Goal: Entertainment & Leisure: Consume media (video, audio)

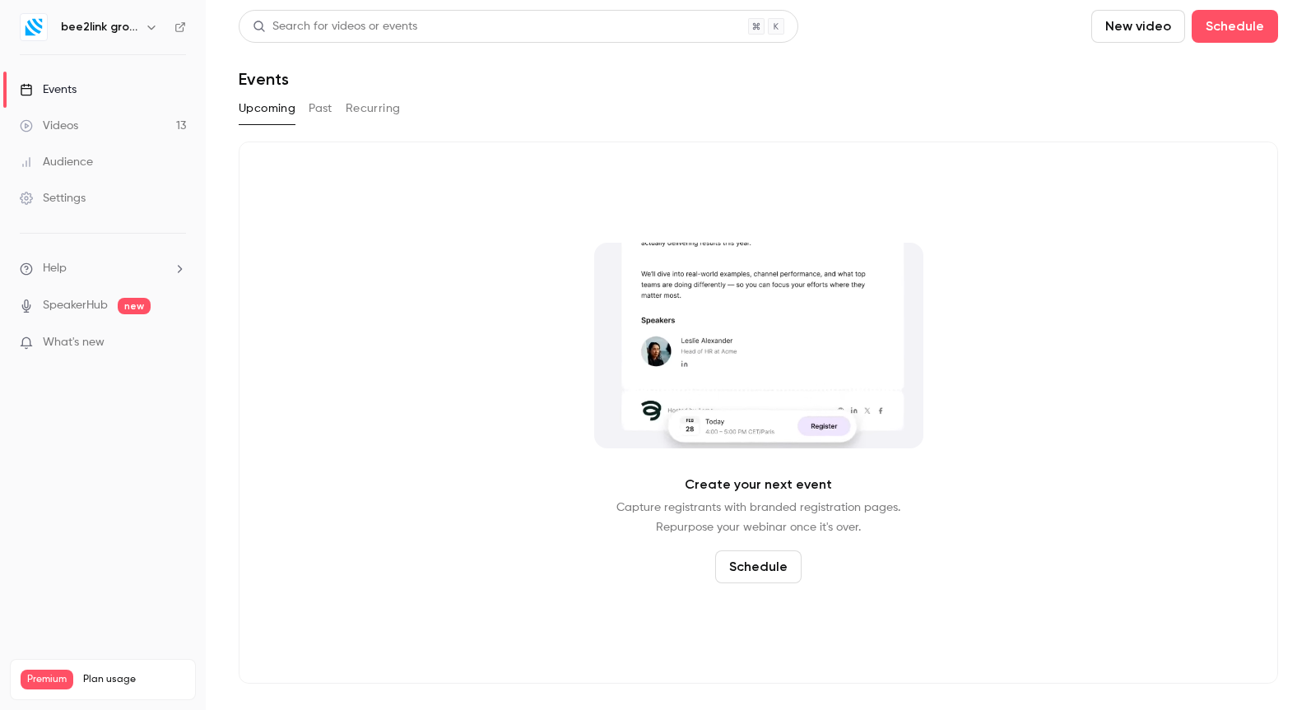
click at [114, 34] on h6 "bee2link group" at bounding box center [99, 27] width 77 height 16
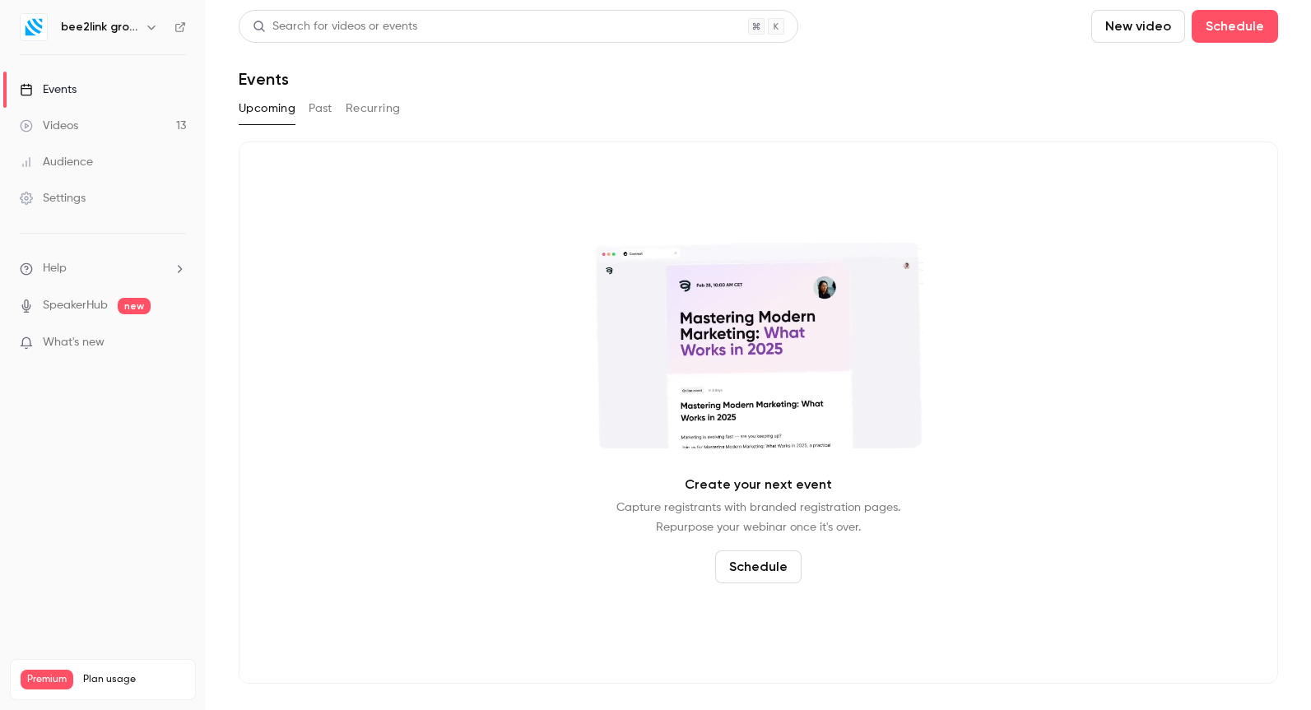
click at [156, 26] on icon "button" at bounding box center [151, 27] width 13 height 13
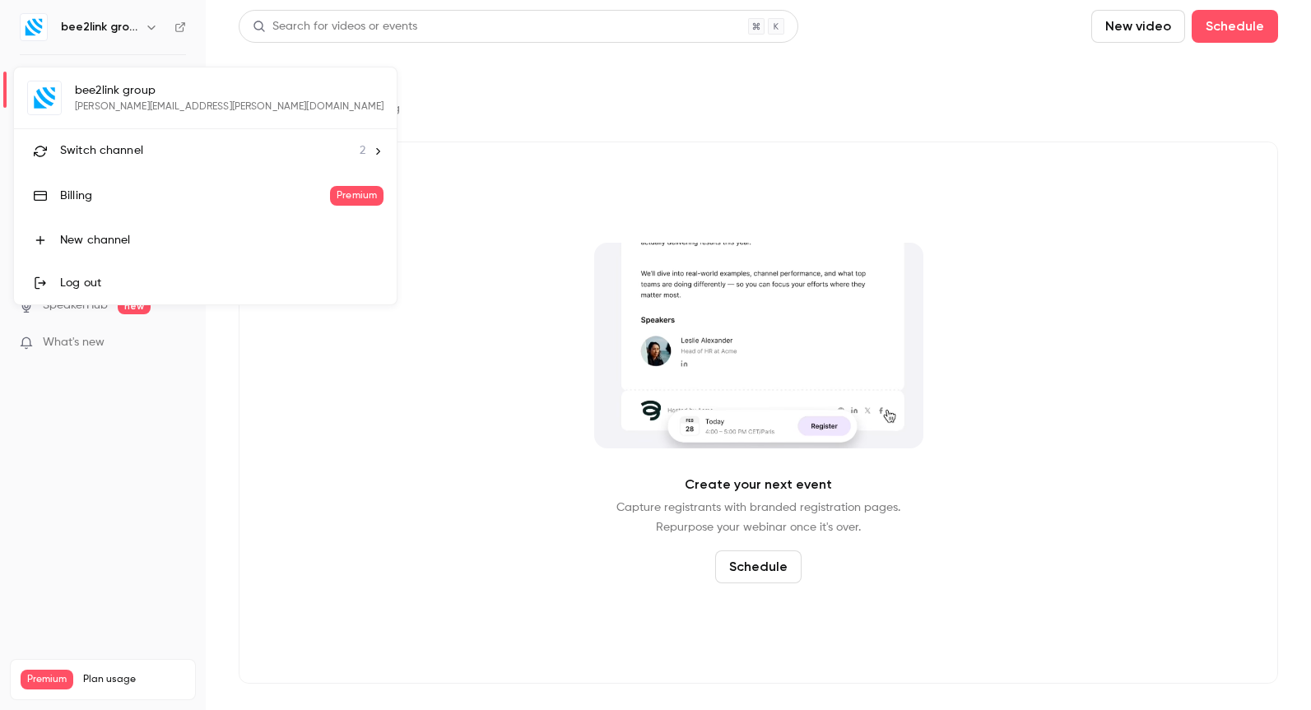
click at [158, 156] on div "Switch channel 2" at bounding box center [212, 150] width 305 height 17
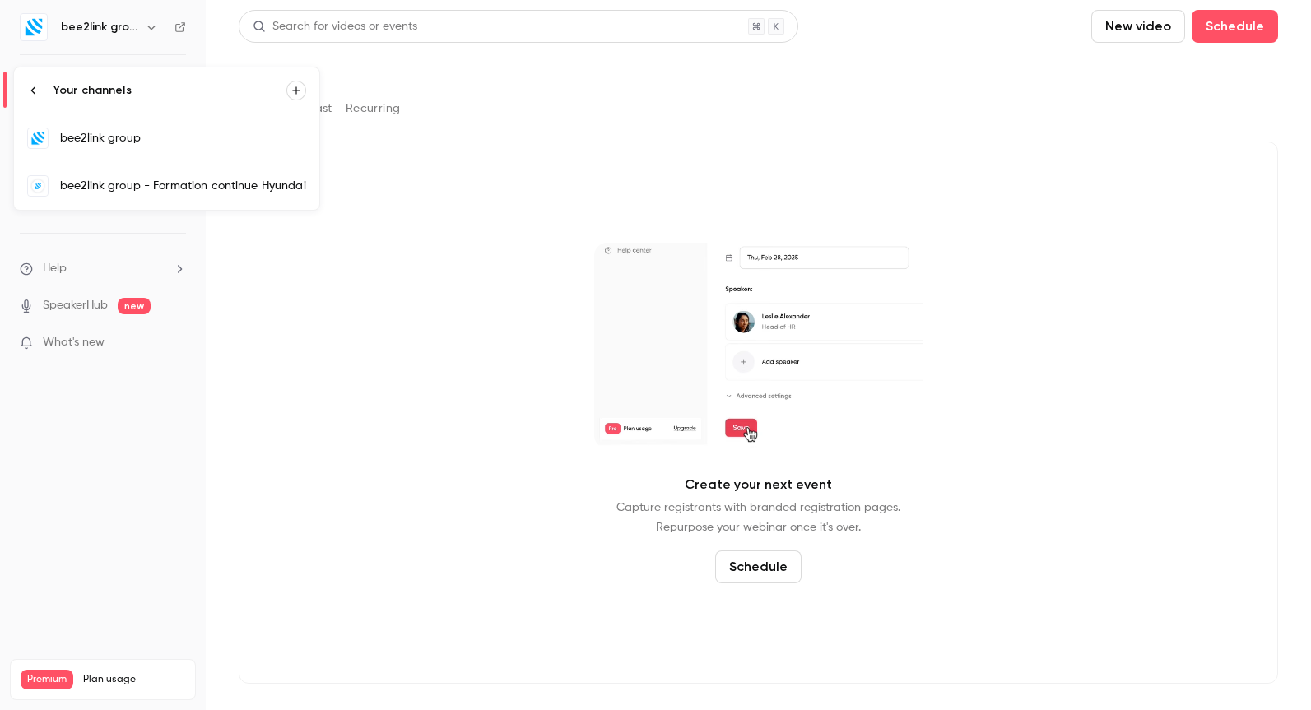
click at [132, 191] on div "bee2link group - Formation continue Hyundai" at bounding box center [183, 186] width 246 height 16
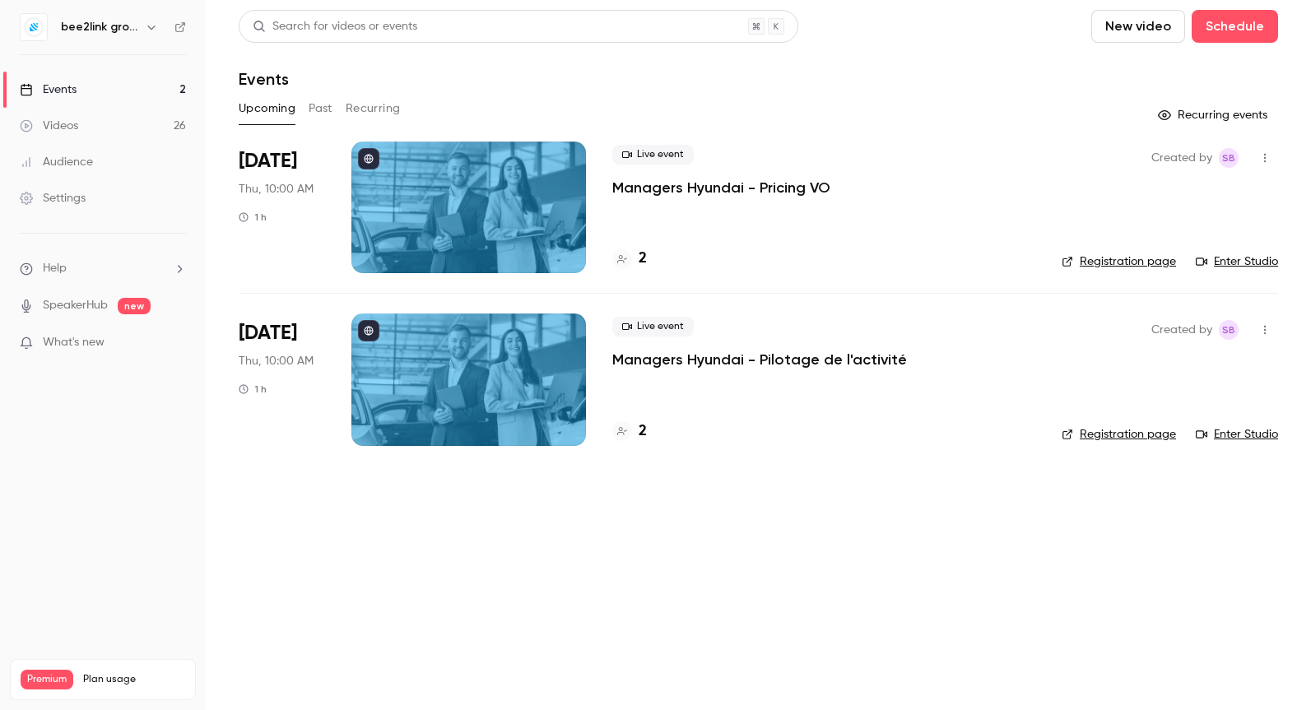
click at [642, 257] on h4 "2" at bounding box center [643, 259] width 8 height 22
click at [318, 105] on button "Past" at bounding box center [321, 108] width 24 height 26
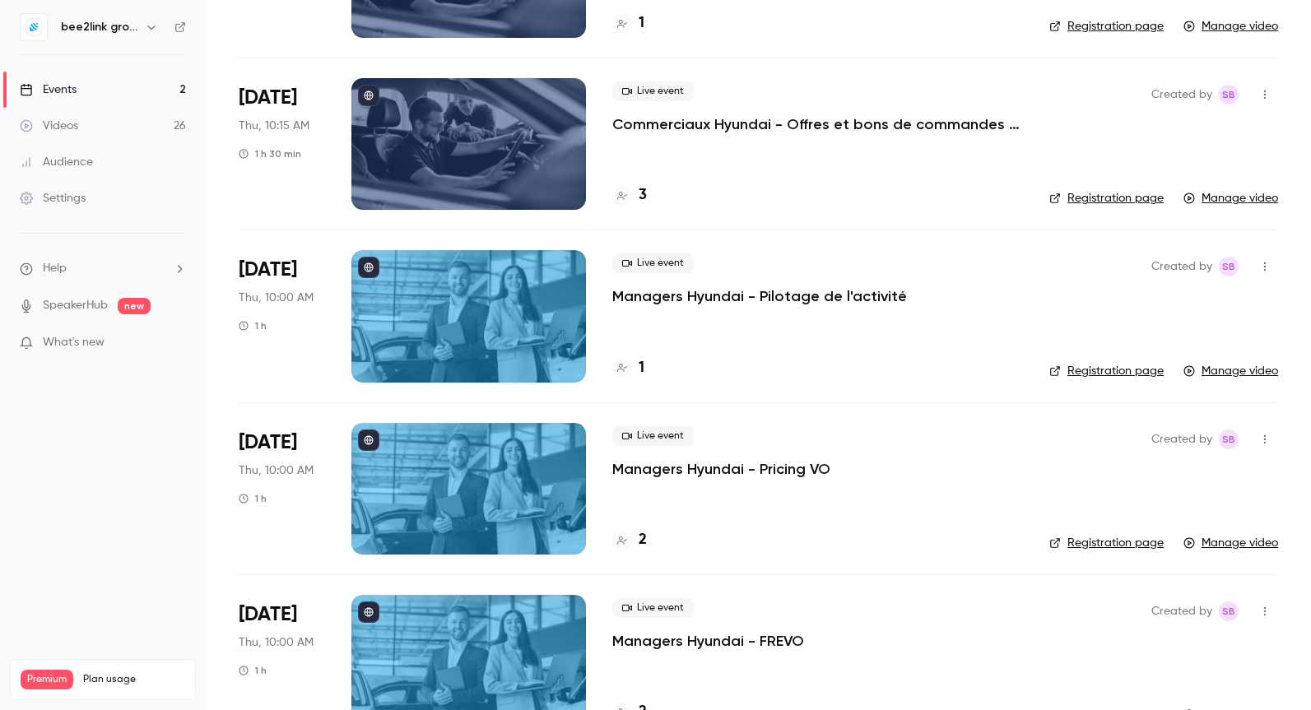
scroll to position [1804, 0]
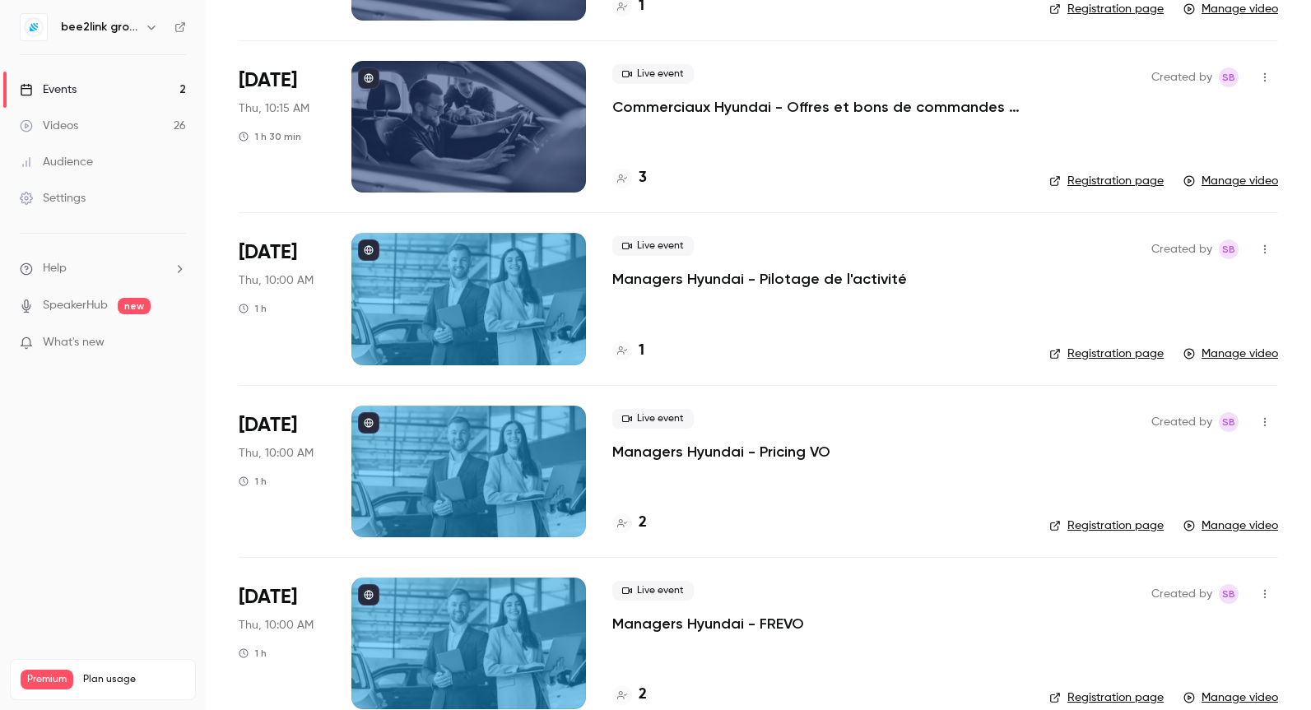
click at [1229, 525] on link "Manage video" at bounding box center [1231, 526] width 95 height 16
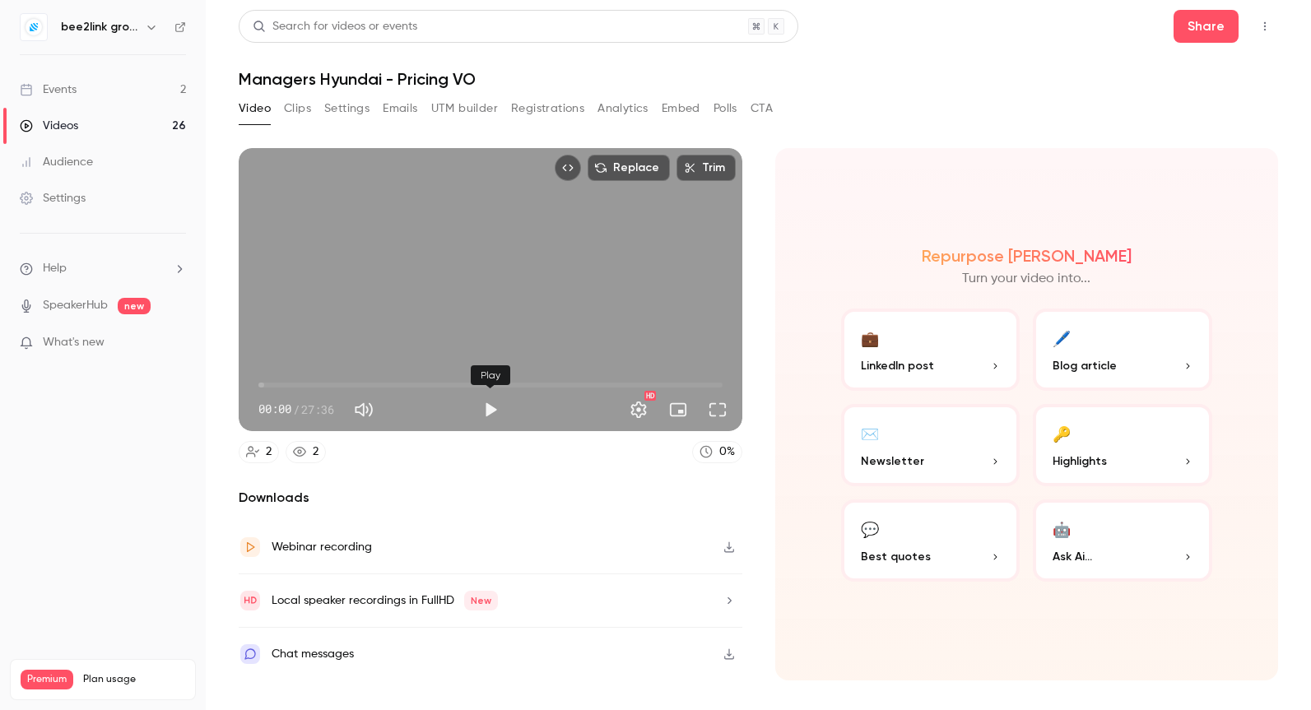
click at [491, 412] on button "Play" at bounding box center [490, 410] width 33 height 33
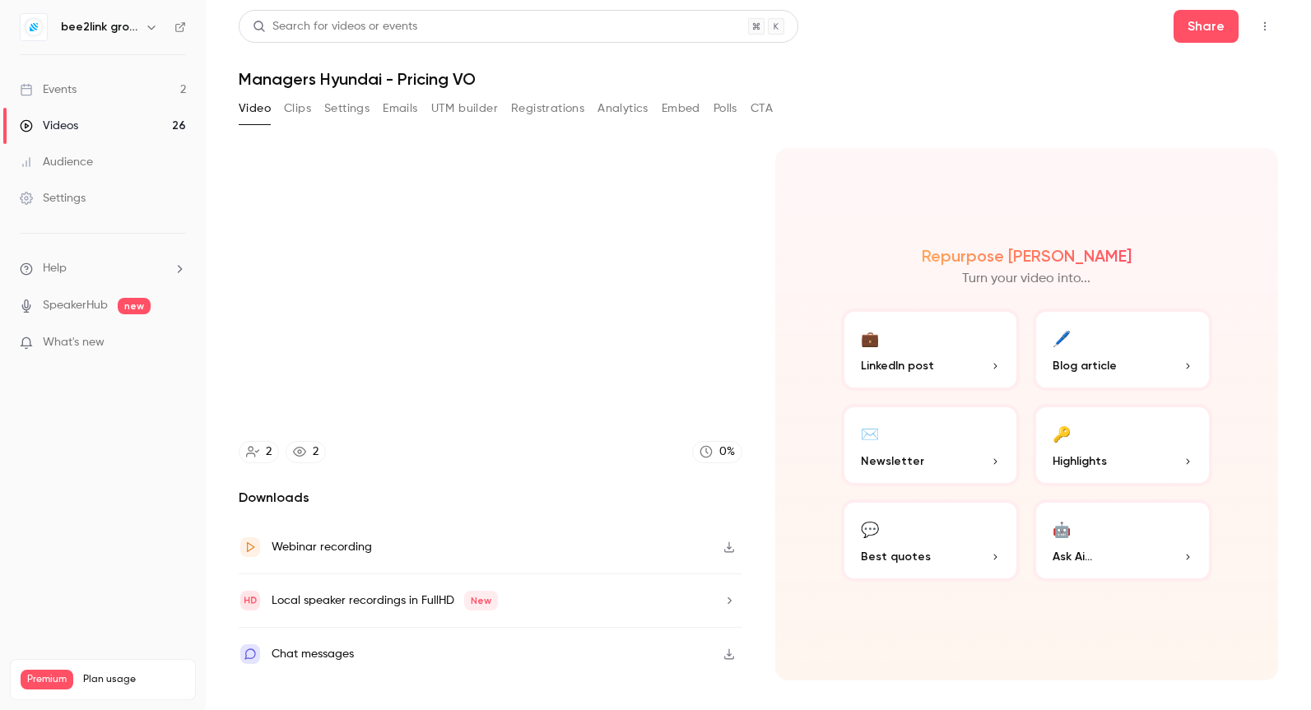
type input "****"
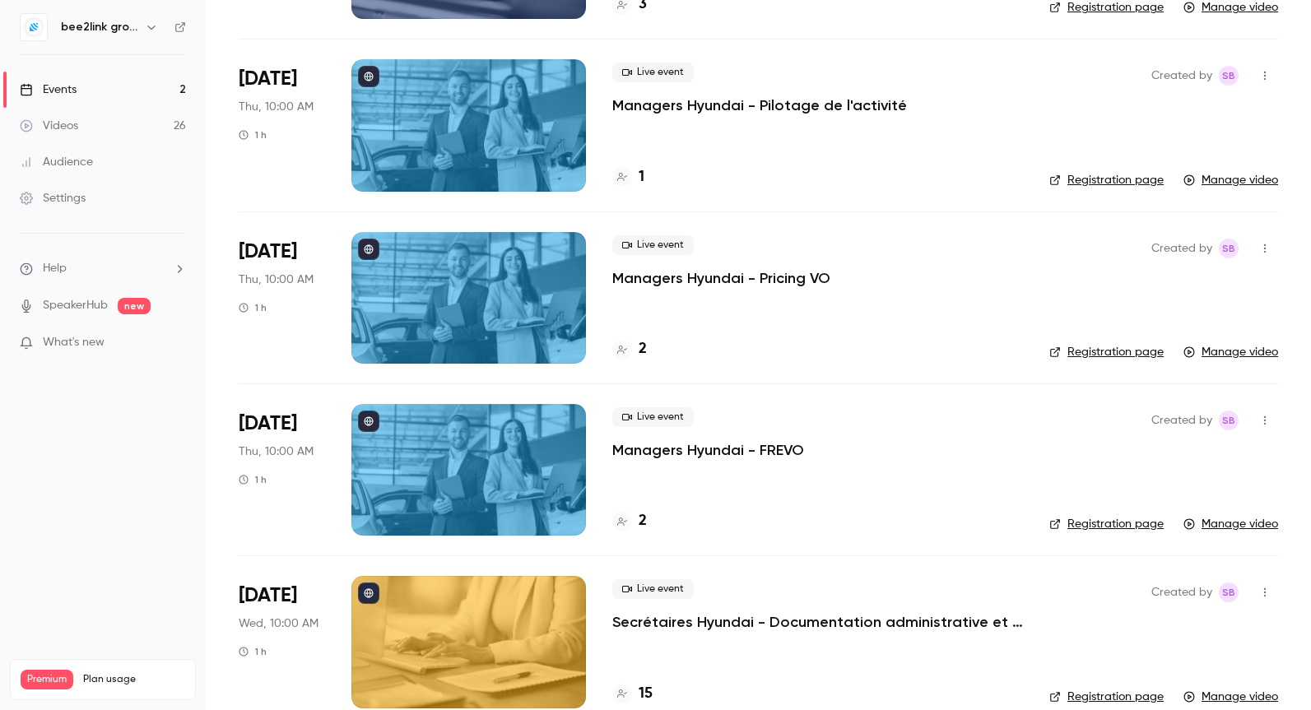
scroll to position [1973, 0]
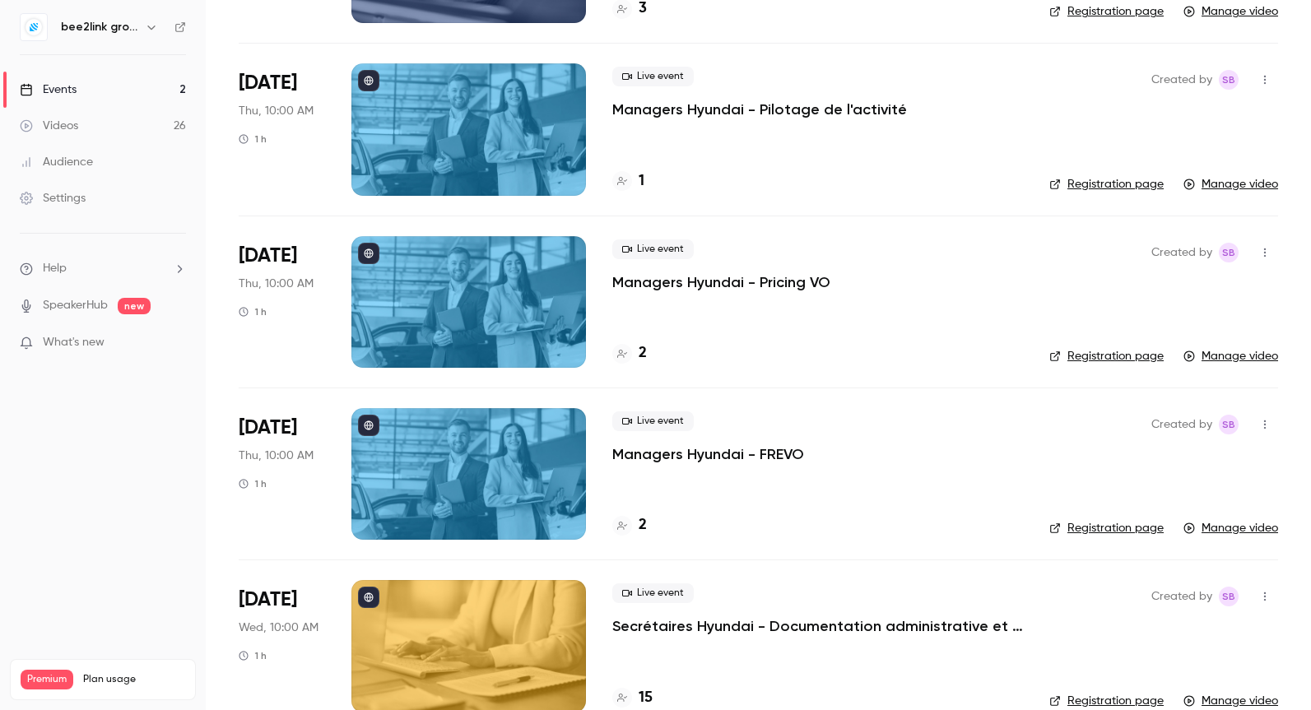
click at [1220, 356] on link "Manage video" at bounding box center [1231, 356] width 95 height 16
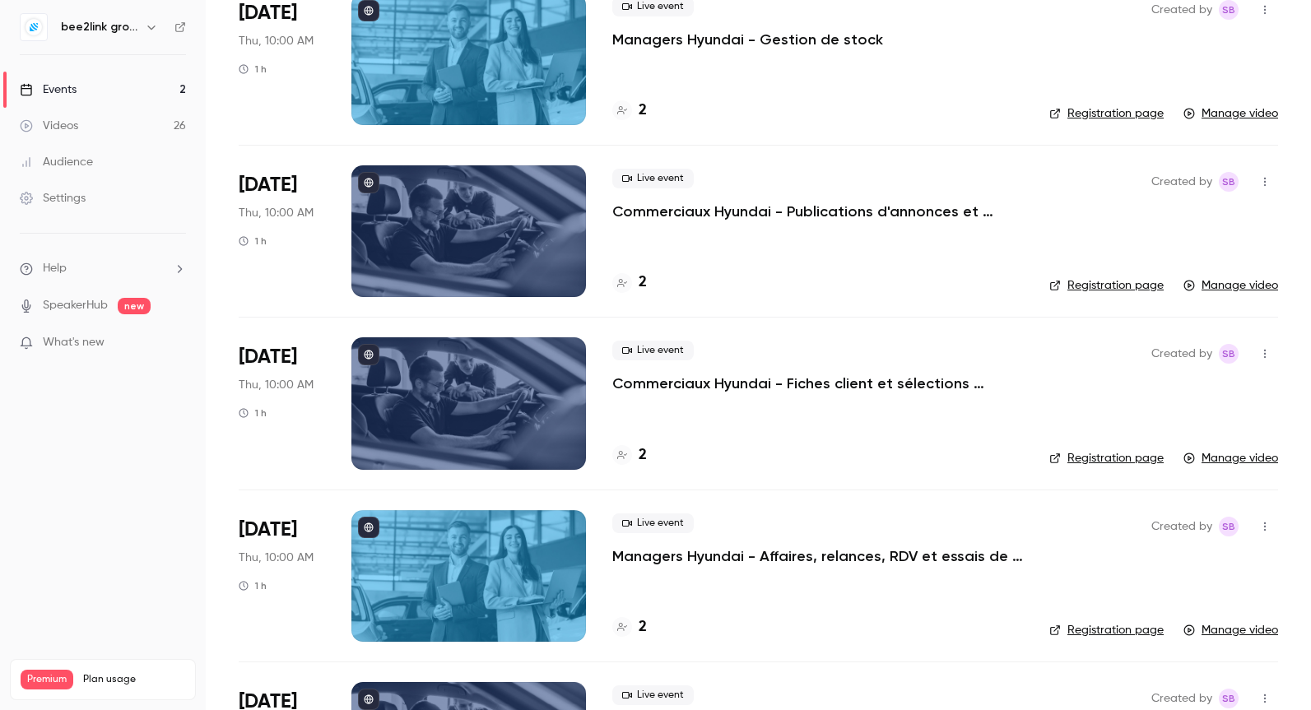
scroll to position [497, 0]
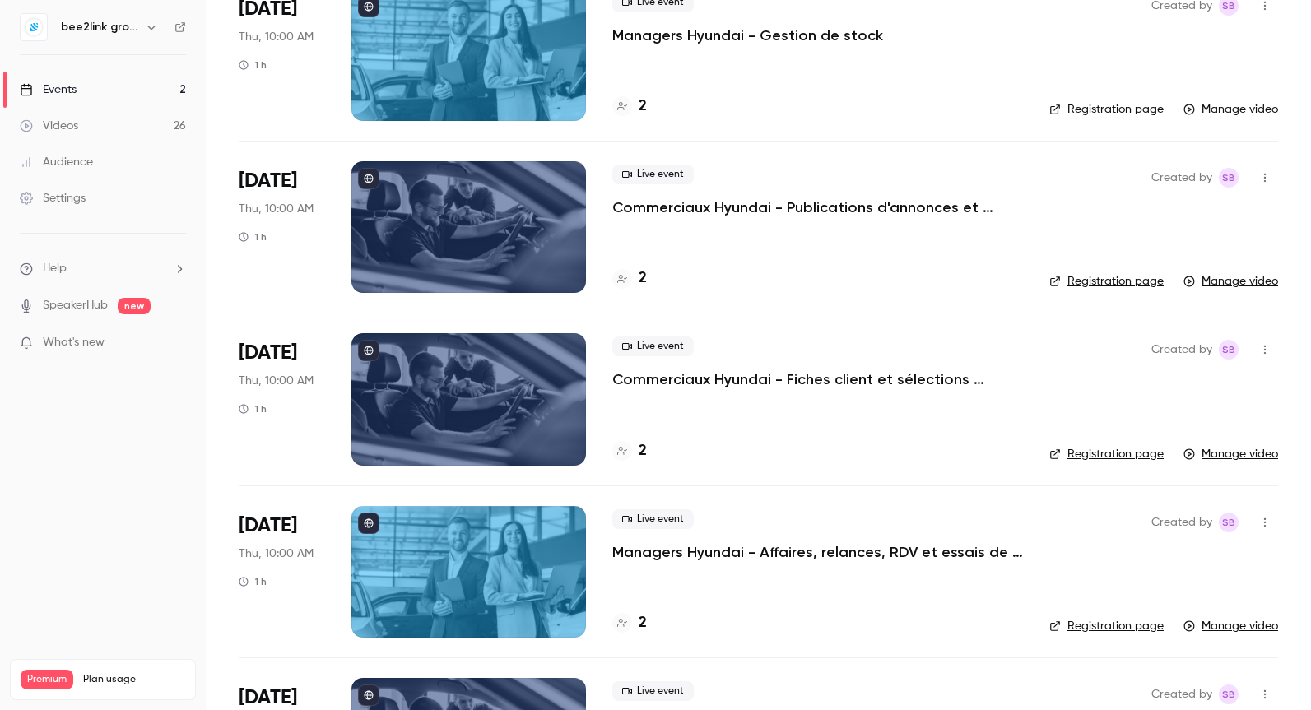
click at [667, 381] on p "Commerciaux Hyundai - Fiches client et sélections privées" at bounding box center [817, 380] width 411 height 20
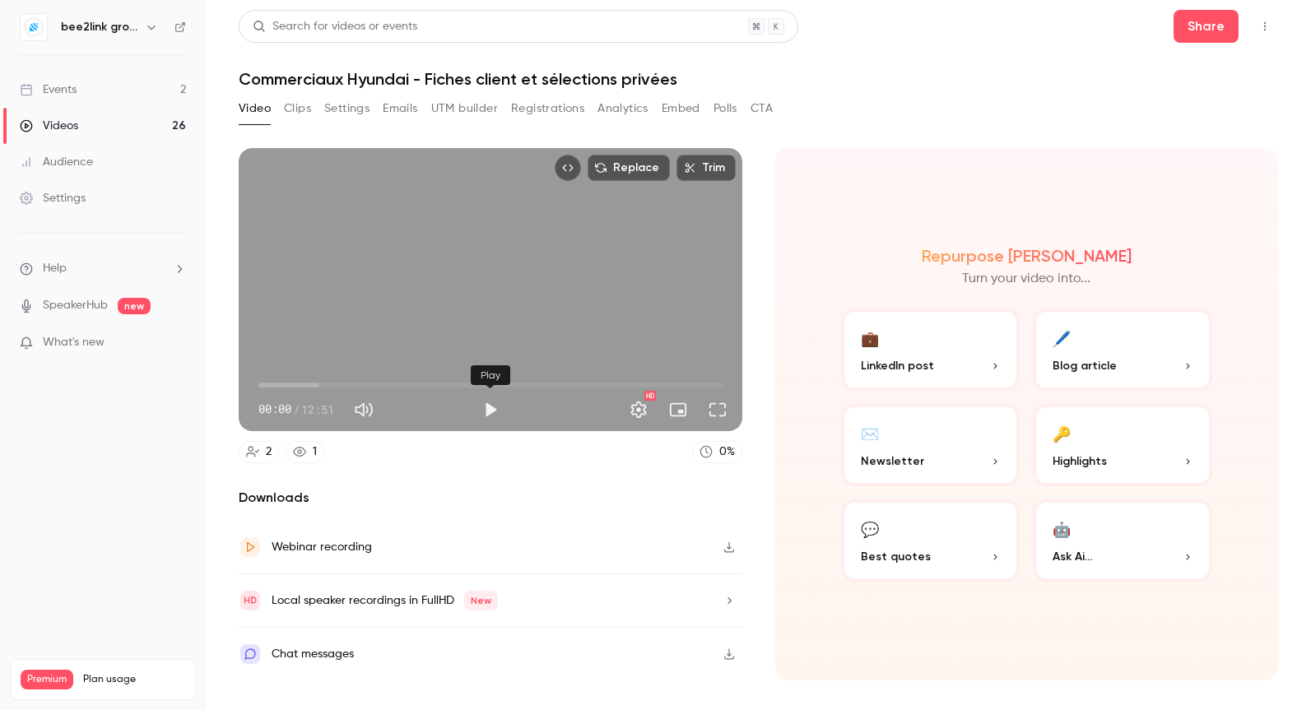
click at [495, 404] on button "Play" at bounding box center [490, 410] width 33 height 33
click at [269, 385] on span "00:02" at bounding box center [490, 385] width 464 height 26
click at [287, 384] on span "00:33" at bounding box center [490, 385] width 464 height 26
click at [296, 385] on span "00:48" at bounding box center [490, 385] width 464 height 26
click at [308, 384] on span "01:02" at bounding box center [490, 385] width 464 height 26
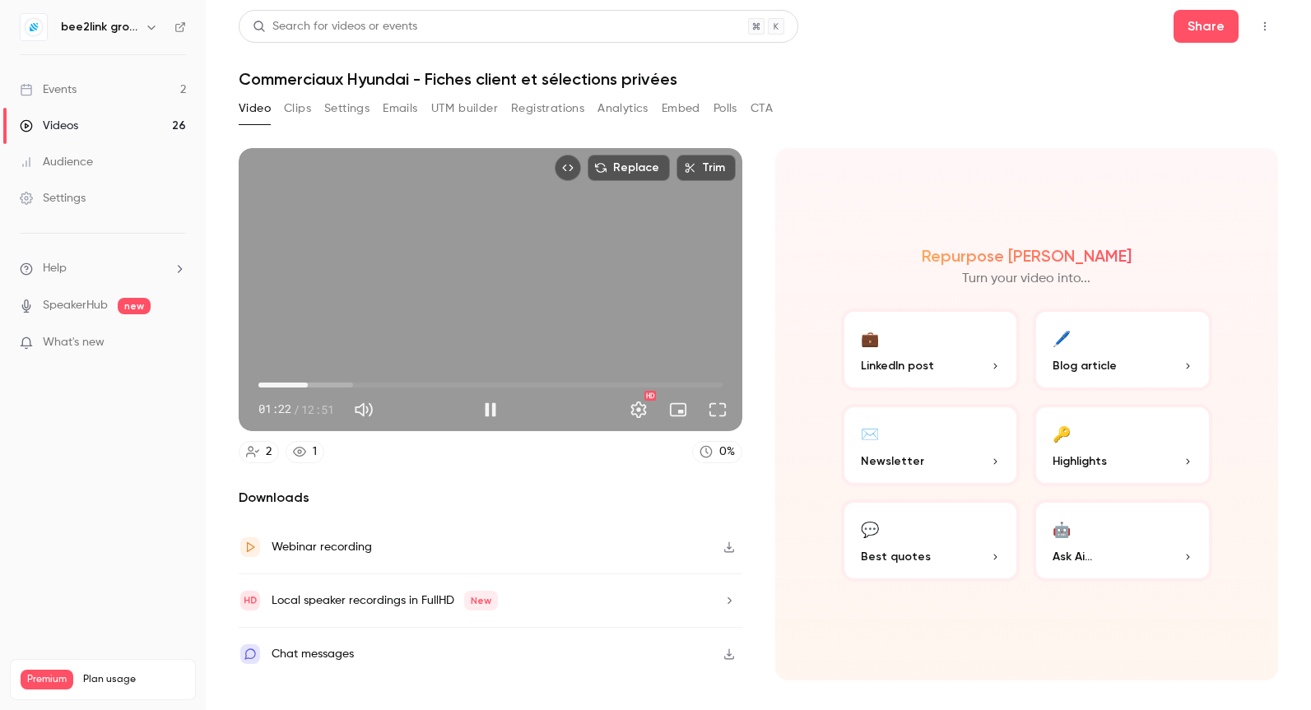
click at [328, 385] on span "01:22" at bounding box center [490, 385] width 464 height 26
click at [353, 386] on span "01:55" at bounding box center [490, 385] width 464 height 26
click at [416, 384] on span "02:38" at bounding box center [490, 385] width 464 height 26
click at [469, 383] on span "04:21" at bounding box center [490, 385] width 464 height 26
click at [560, 385] on span "05:50" at bounding box center [490, 385] width 464 height 26
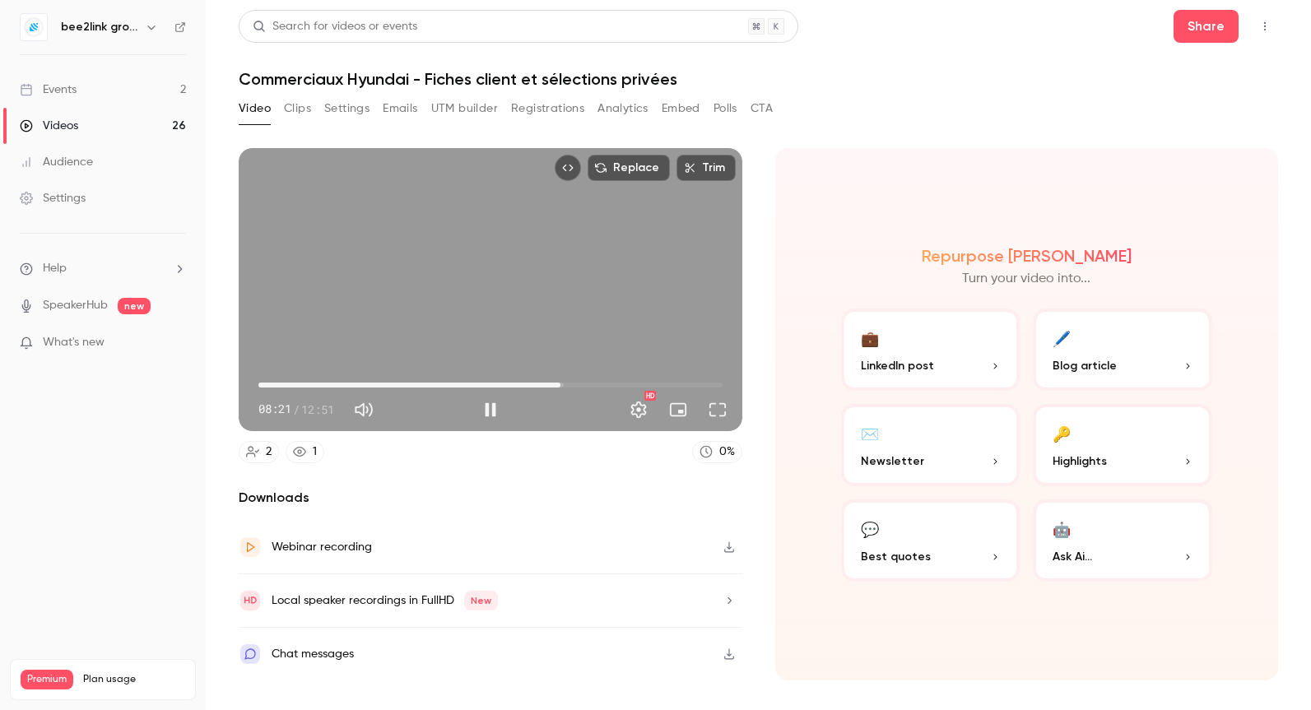
click at [606, 387] on span "08:21" at bounding box center [490, 385] width 464 height 26
click at [649, 384] on span "09:38" at bounding box center [490, 385] width 464 height 26
click at [677, 384] on span "10:49" at bounding box center [490, 385] width 464 height 26
click at [694, 385] on span "11:36" at bounding box center [490, 385] width 464 height 26
click at [709, 385] on span "12:04" at bounding box center [490, 385] width 464 height 26
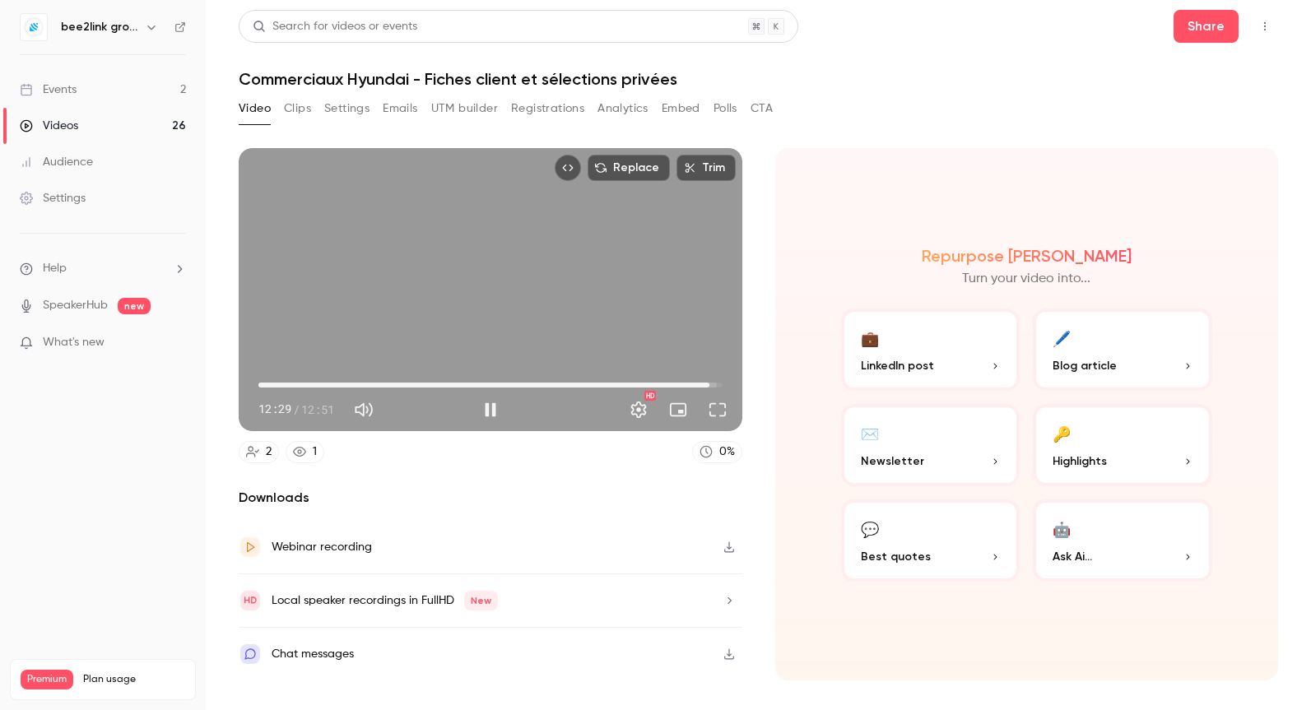
click at [707, 384] on span "12:29" at bounding box center [709, 385] width 5 height 5
click at [692, 385] on span "12:16" at bounding box center [490, 385] width 464 height 26
click at [698, 385] on div "Turn on miniplayer" at bounding box center [680, 375] width 106 height 36
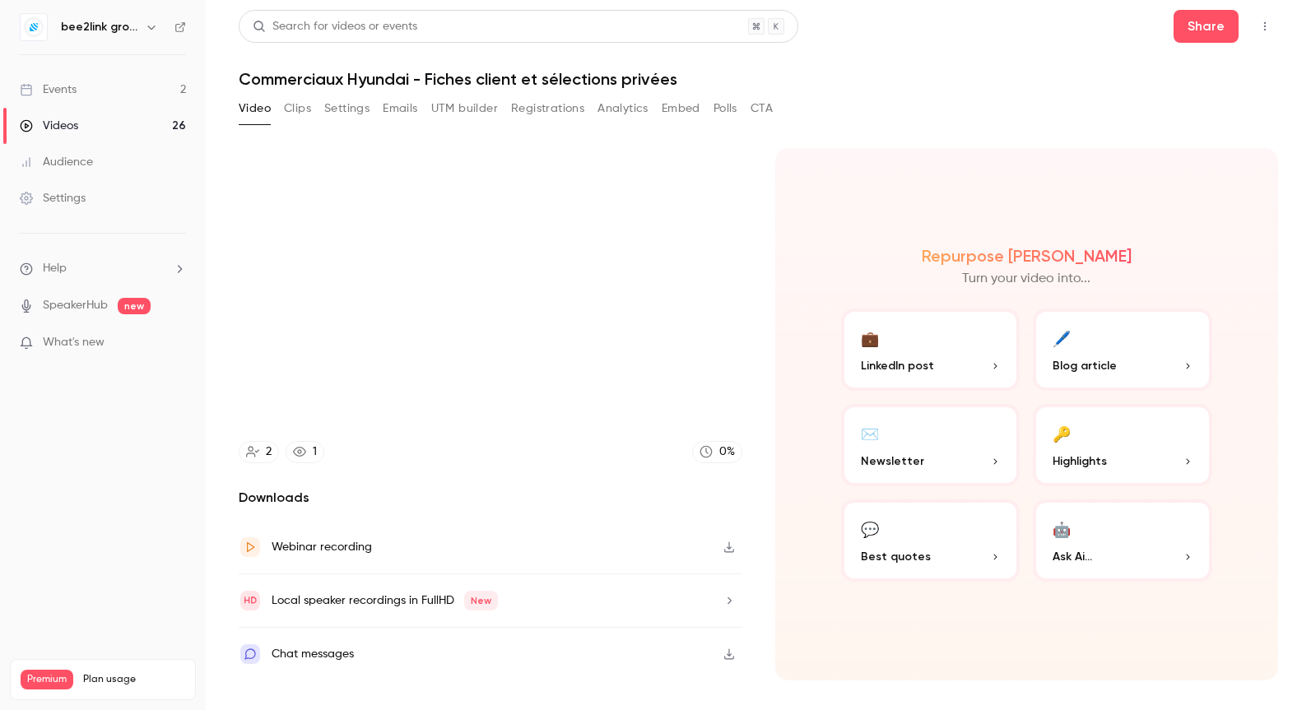
type input "*****"
click at [77, 129] on div "Videos" at bounding box center [49, 126] width 58 height 16
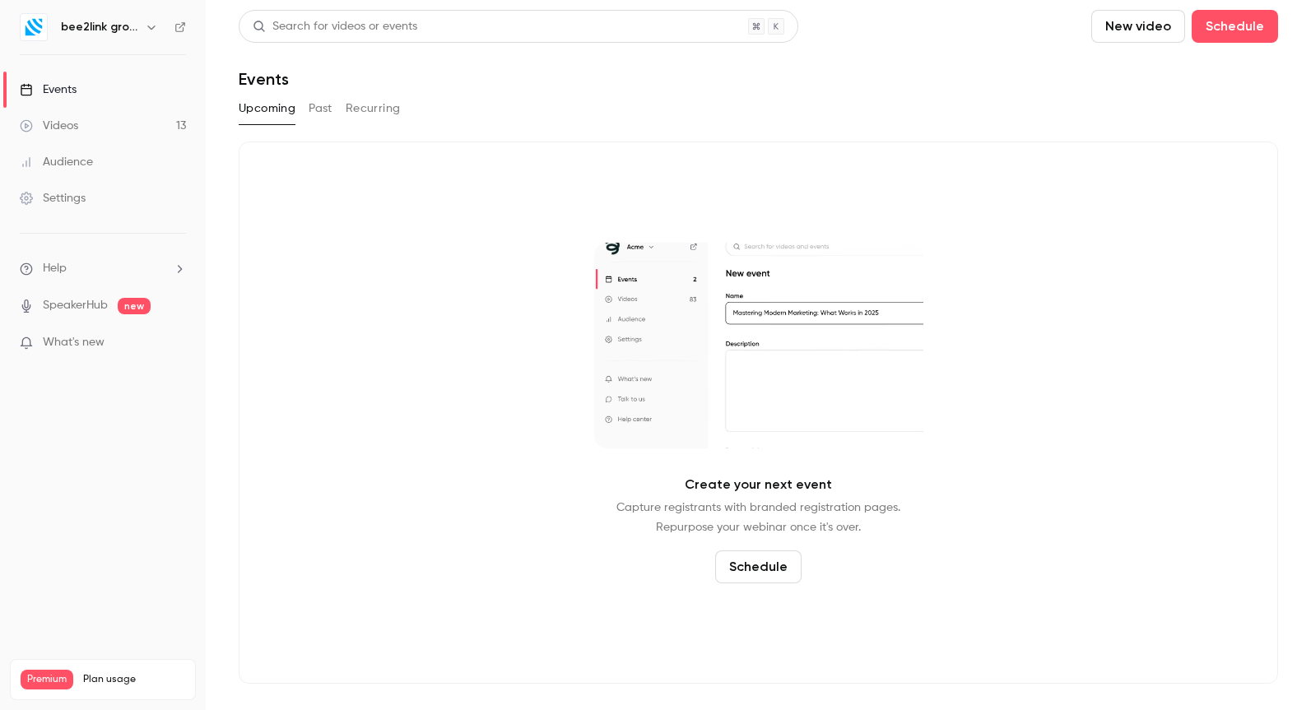
click at [74, 87] on div "Events" at bounding box center [48, 89] width 57 height 16
click at [104, 29] on h6 "bee2link group" at bounding box center [99, 27] width 77 height 16
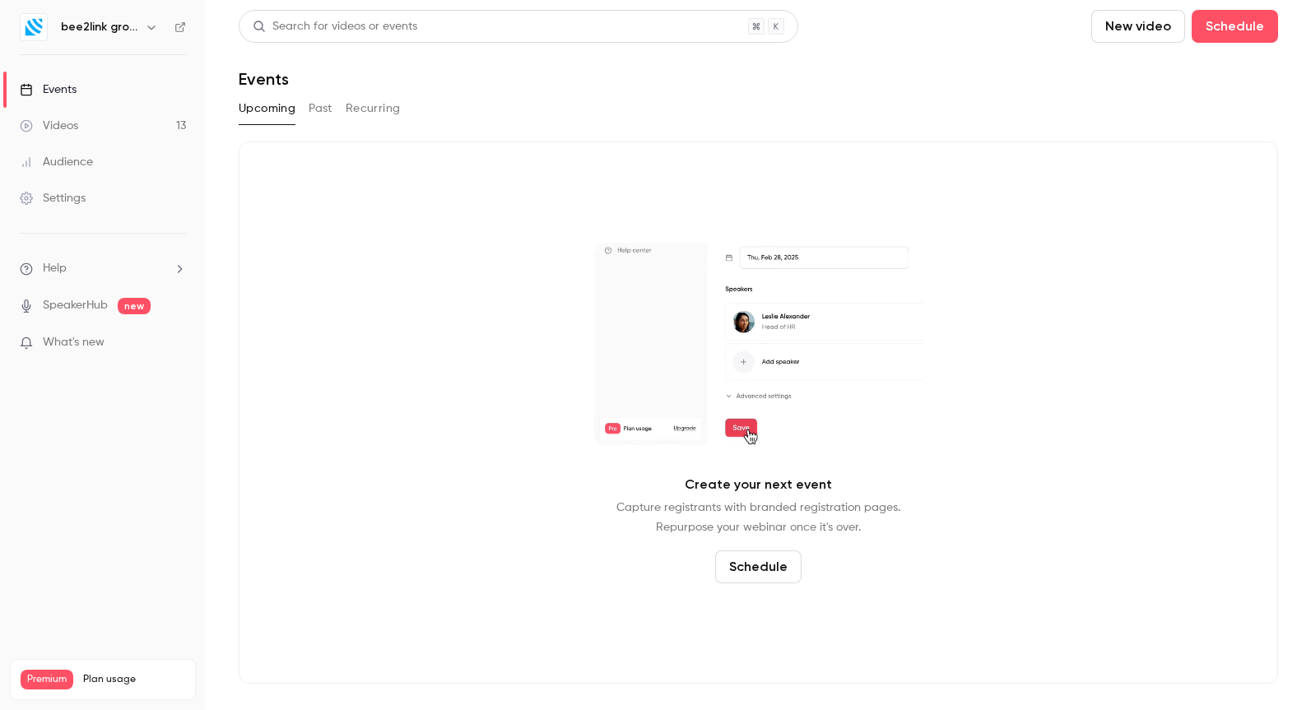
click at [156, 30] on icon "button" at bounding box center [151, 27] width 13 height 13
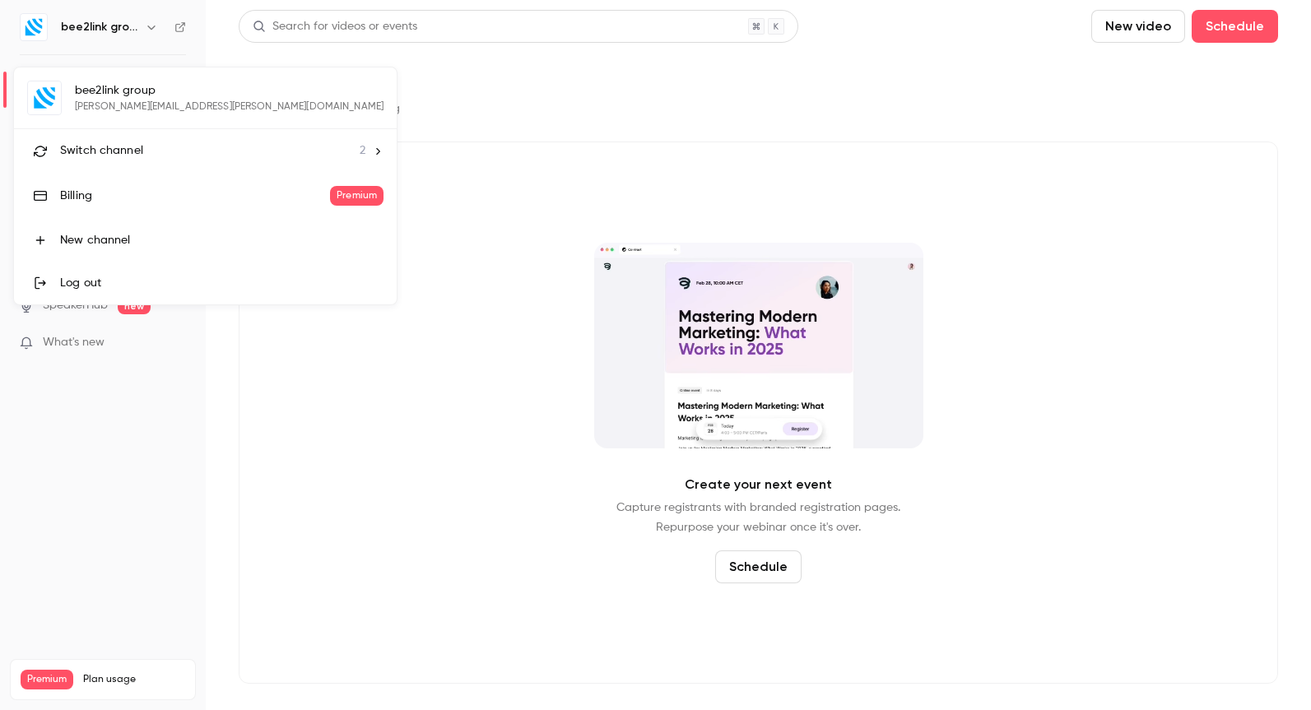
click at [137, 153] on span "Switch channel" at bounding box center [101, 150] width 83 height 17
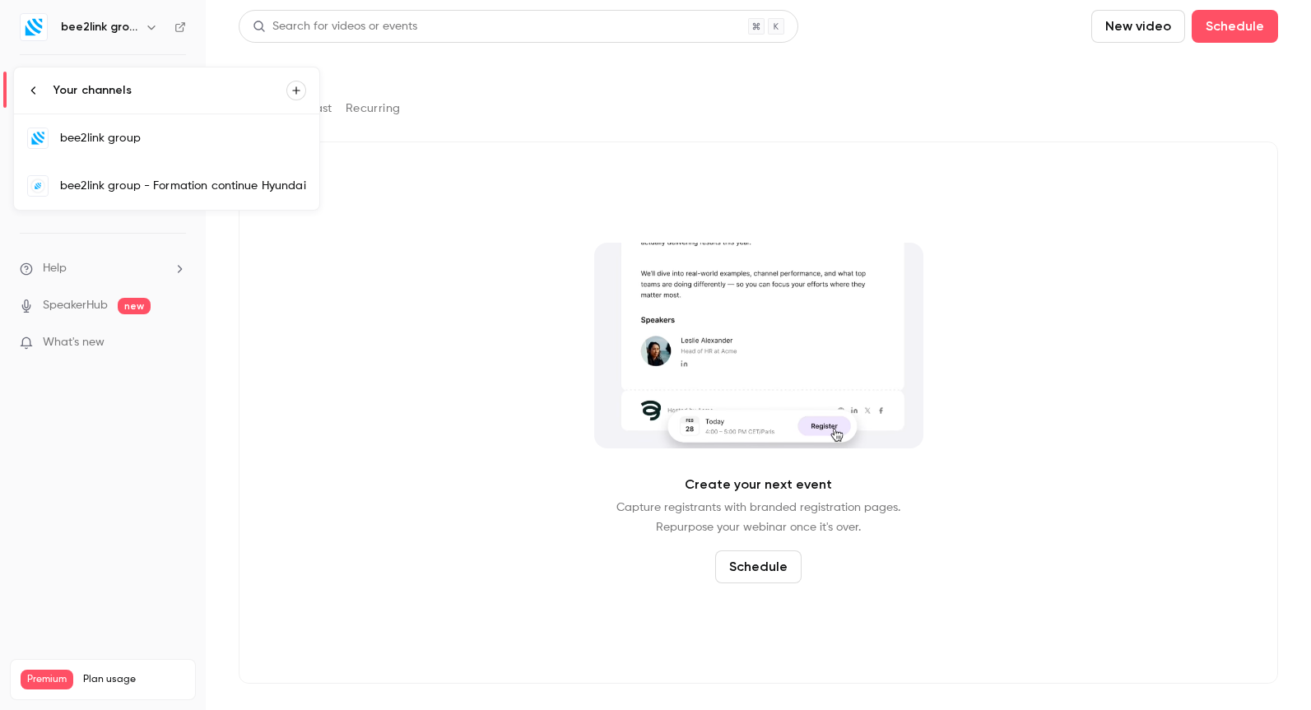
click at [129, 185] on div "bee2link group - Formation continue Hyundai" at bounding box center [183, 186] width 246 height 16
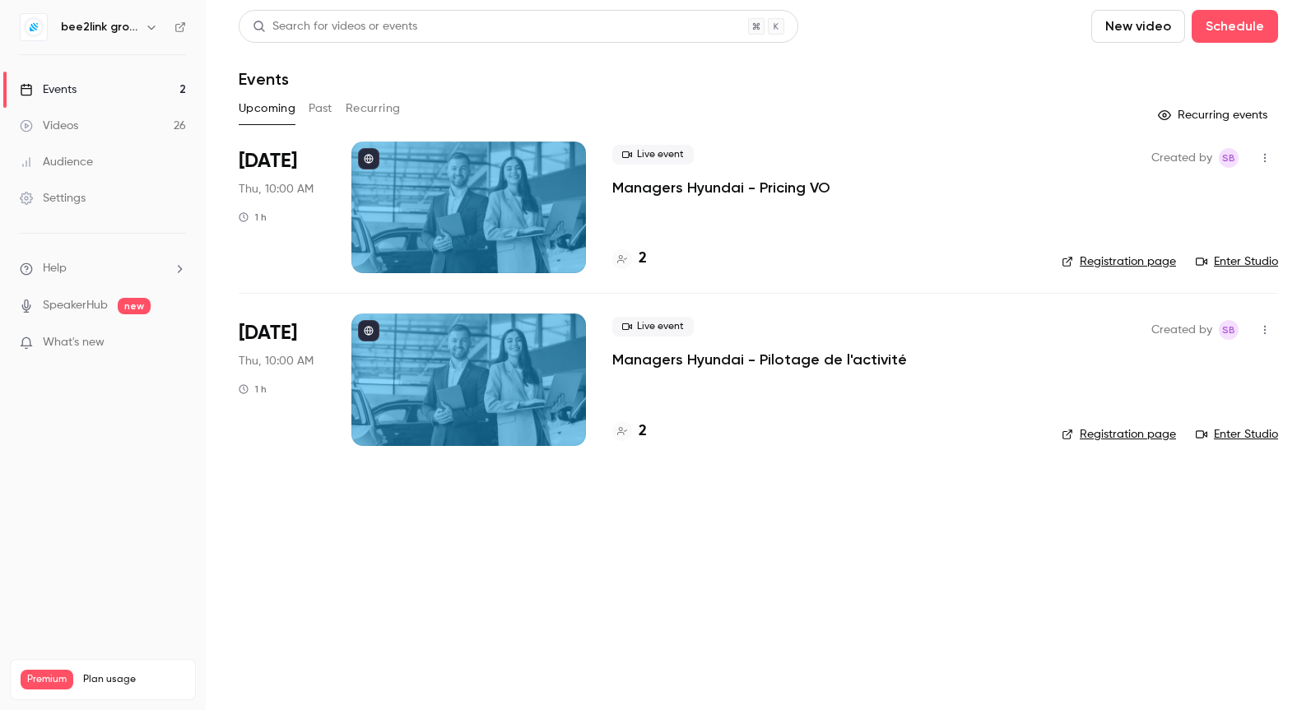
click at [413, 184] on div at bounding box center [469, 208] width 235 height 132
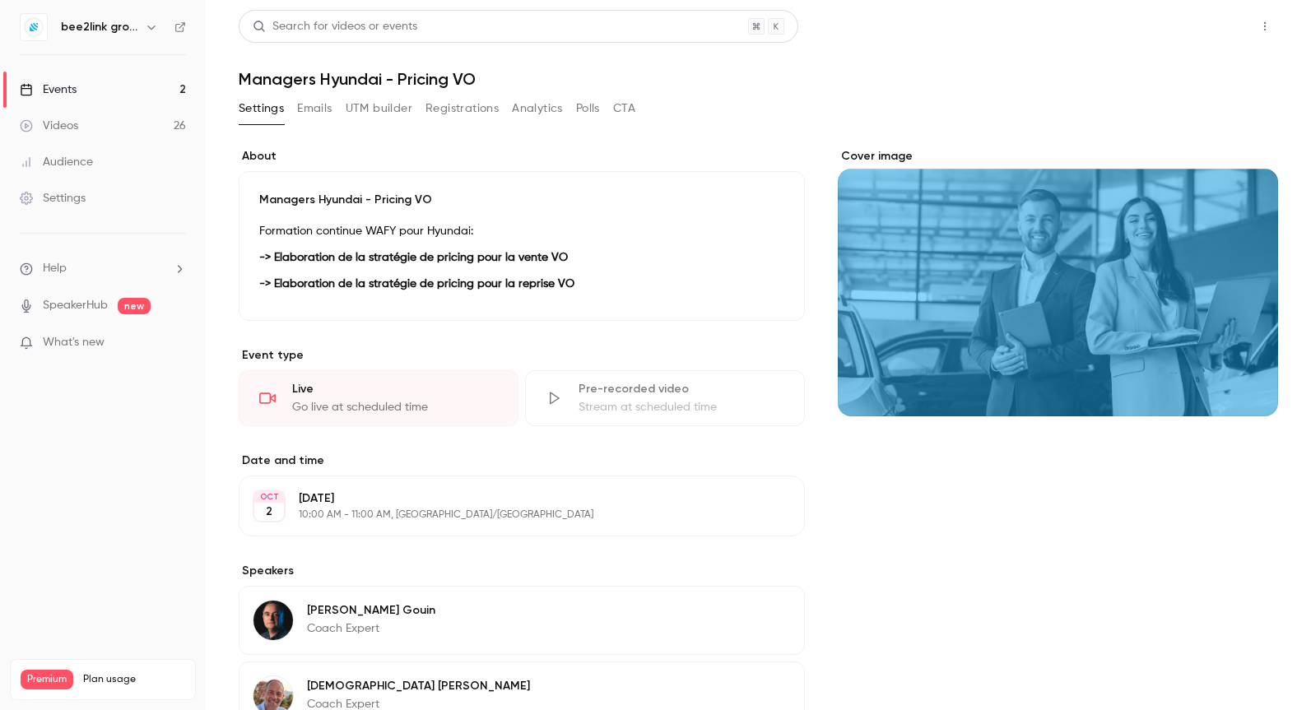
click at [1213, 35] on button "Share" at bounding box center [1206, 26] width 65 height 33
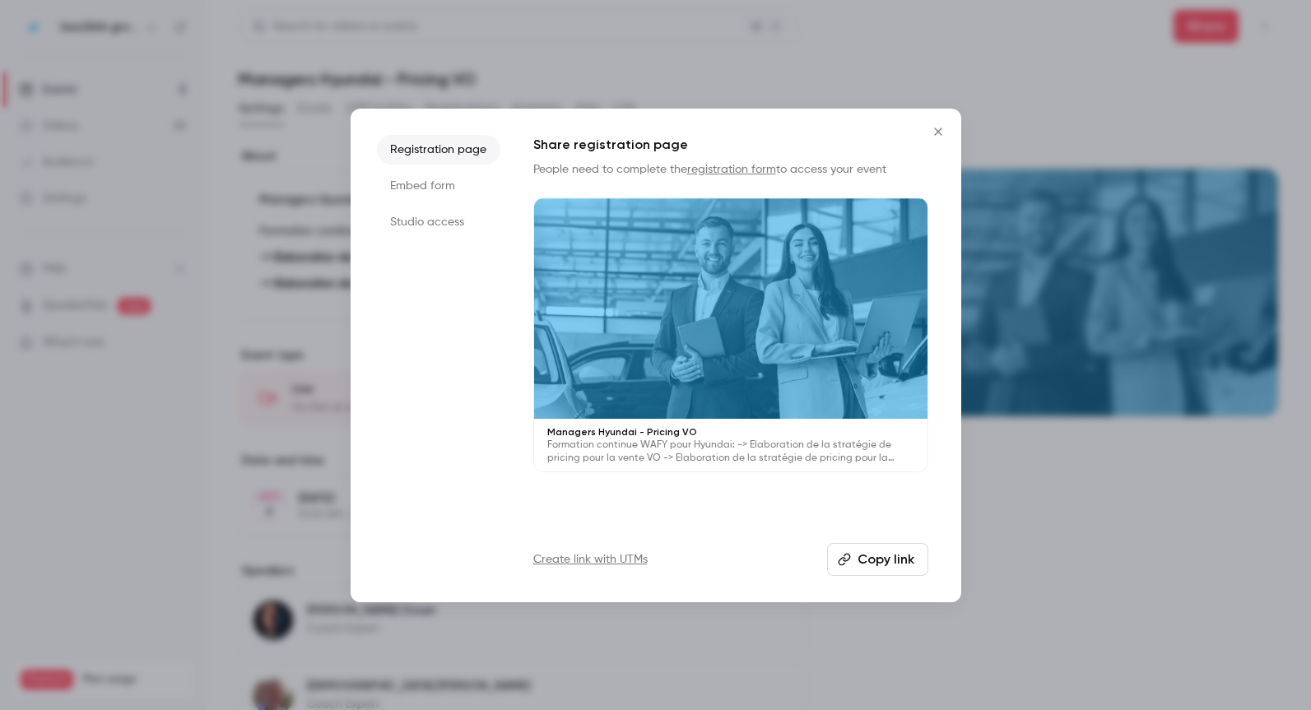
click at [938, 132] on icon "Close" at bounding box center [937, 131] width 7 height 7
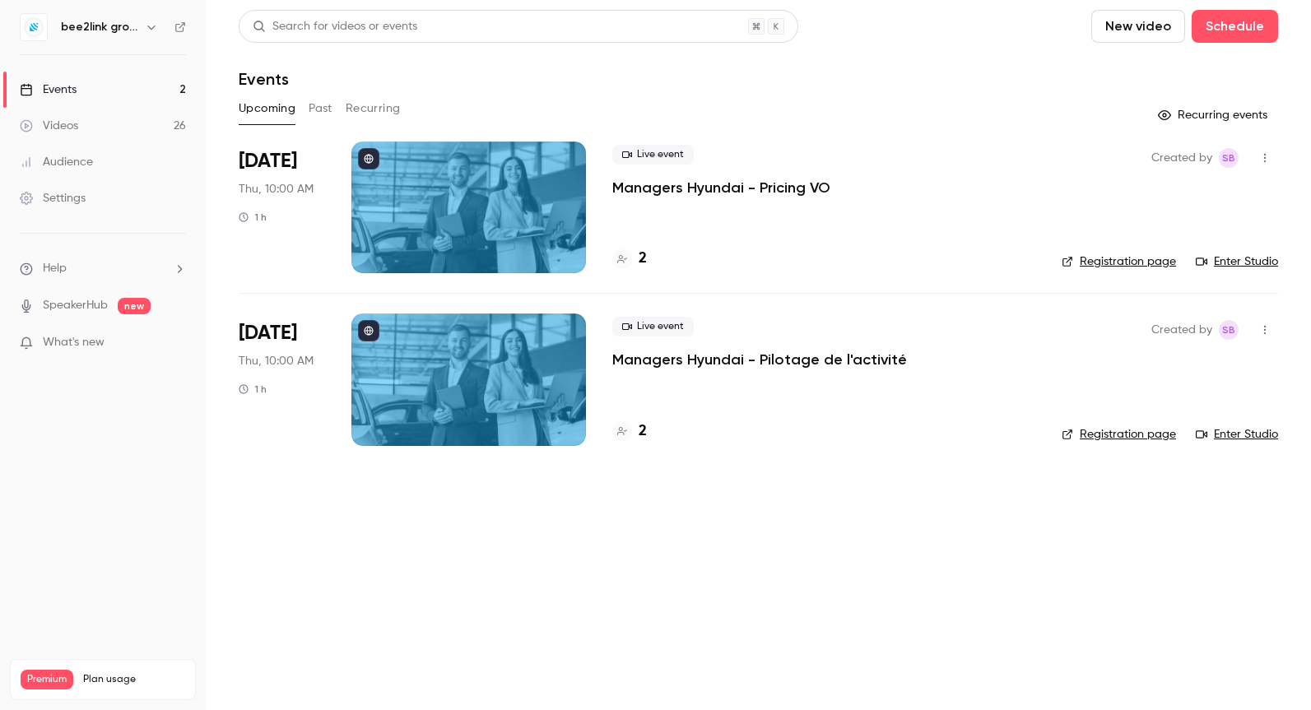
click at [1228, 262] on link "Enter Studio" at bounding box center [1237, 262] width 82 height 16
click at [1233, 264] on link "Enter Studio" at bounding box center [1237, 262] width 82 height 16
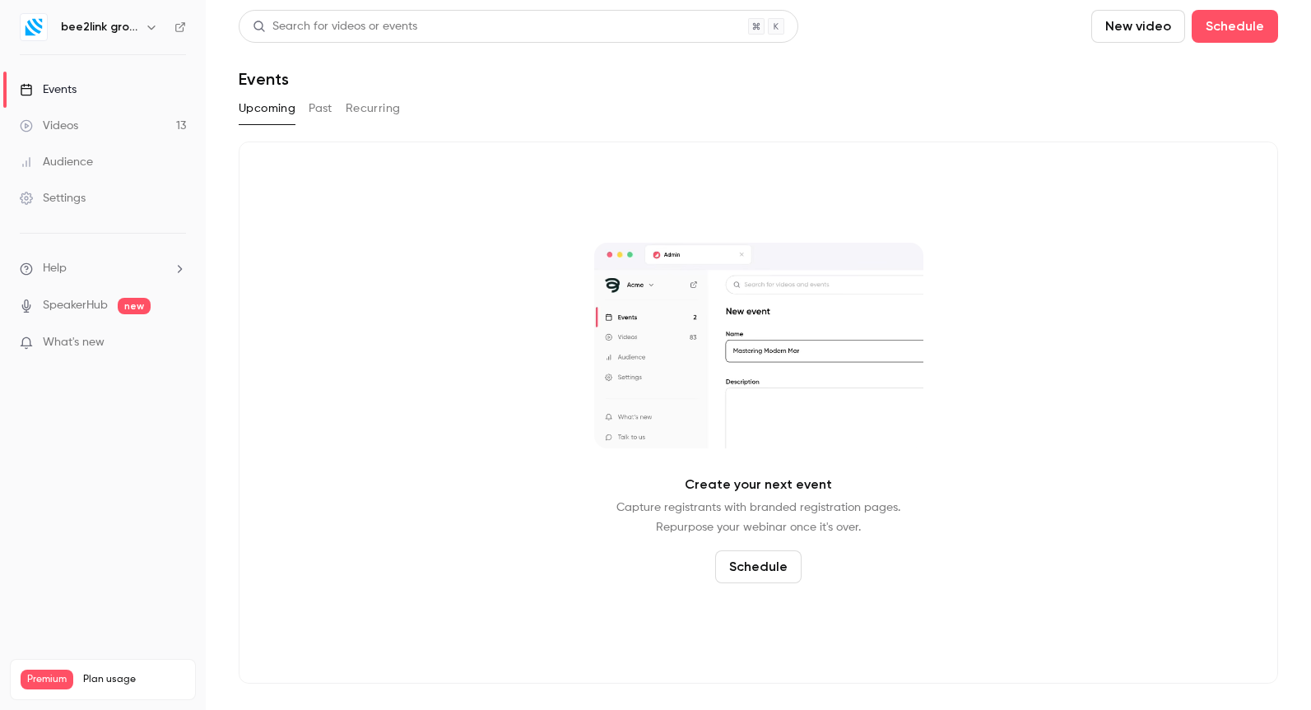
click at [95, 28] on h6 "bee2link group" at bounding box center [99, 27] width 77 height 16
click at [147, 26] on icon "button" at bounding box center [151, 27] width 13 height 13
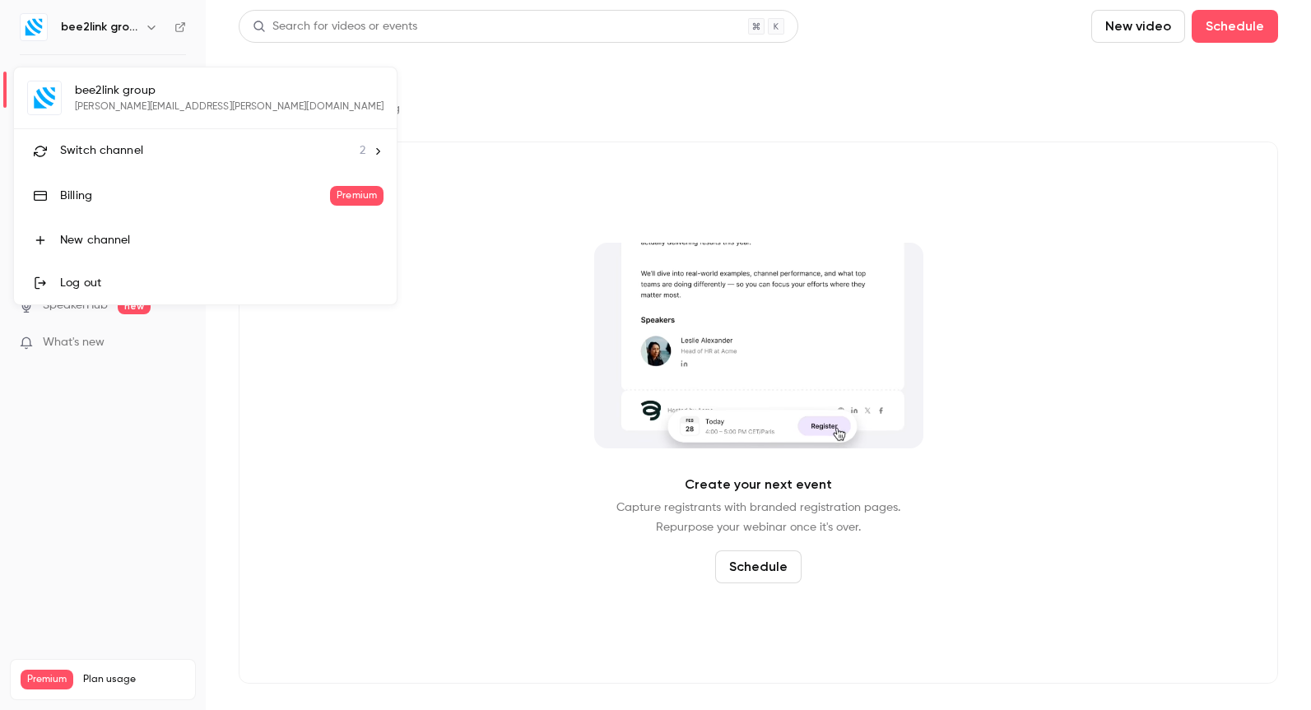
click at [128, 109] on div "bee2link group [PERSON_NAME][EMAIL_ADDRESS][PERSON_NAME][DOMAIN_NAME] Switch ch…" at bounding box center [205, 186] width 383 height 237
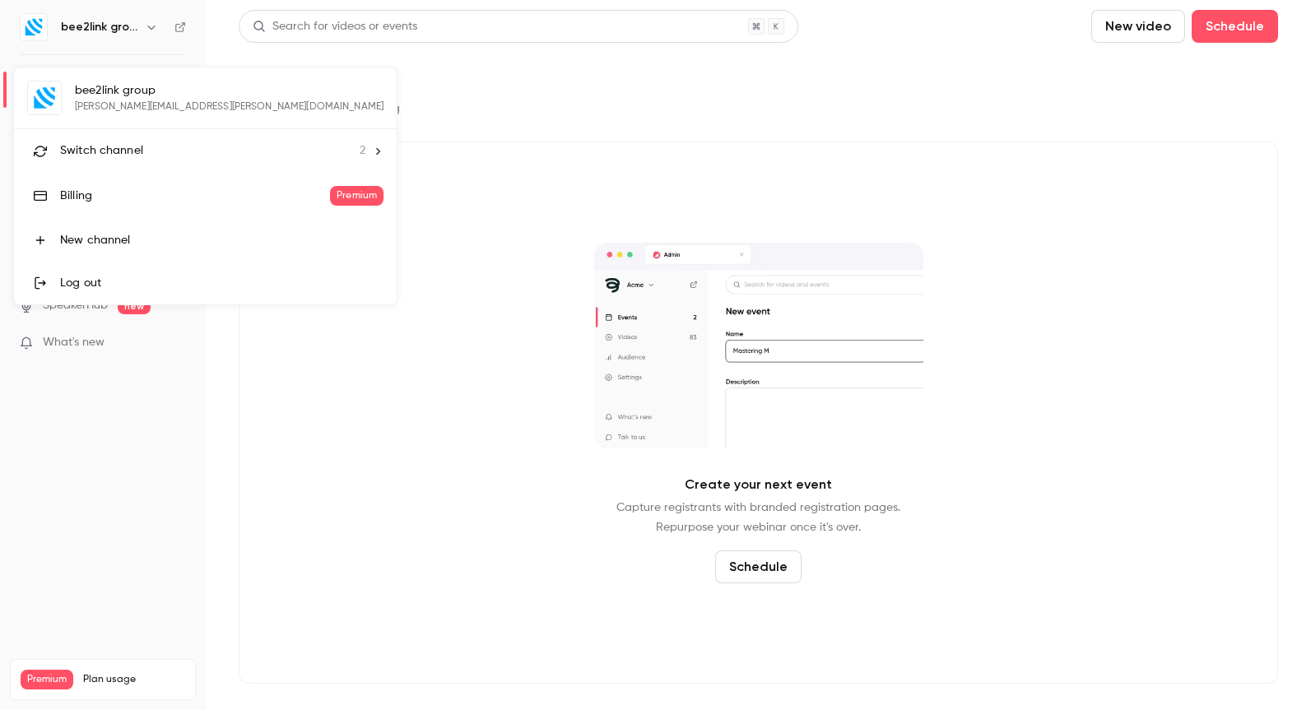
click at [197, 164] on li "Switch channel 2" at bounding box center [205, 151] width 383 height 44
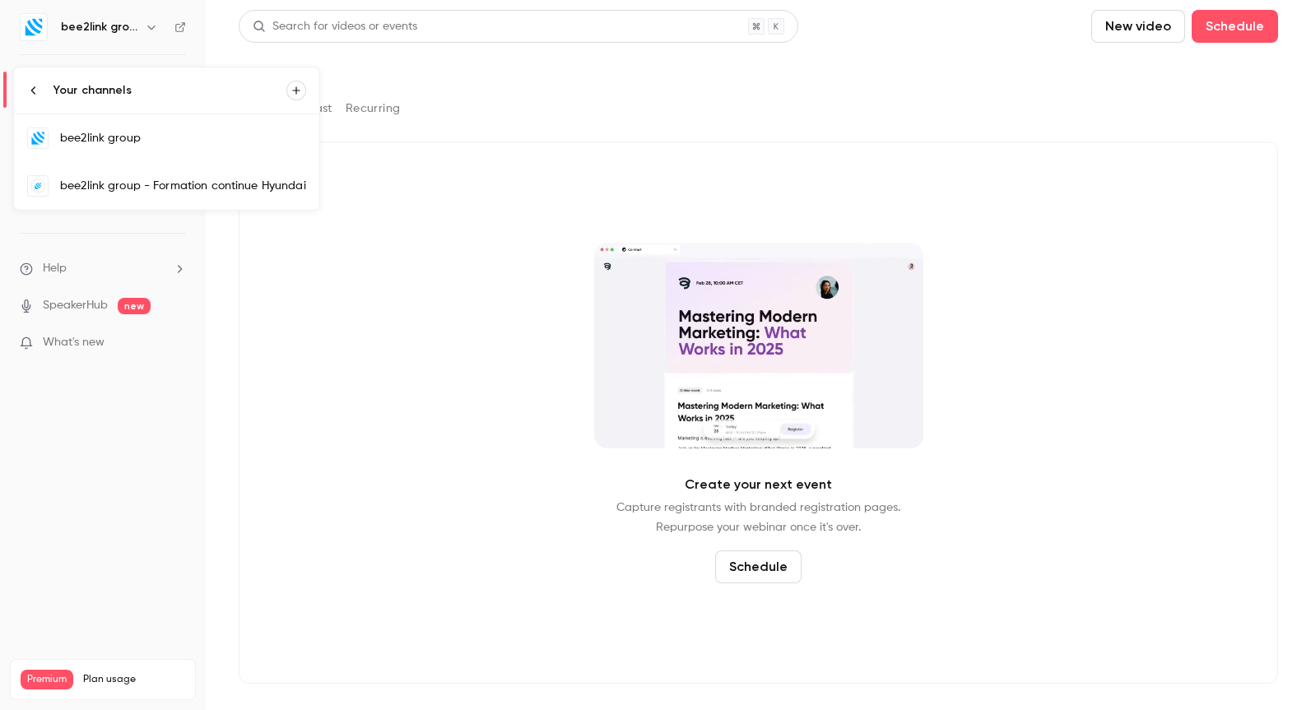
click at [124, 182] on div "bee2link group - Formation continue Hyundai" at bounding box center [183, 186] width 246 height 16
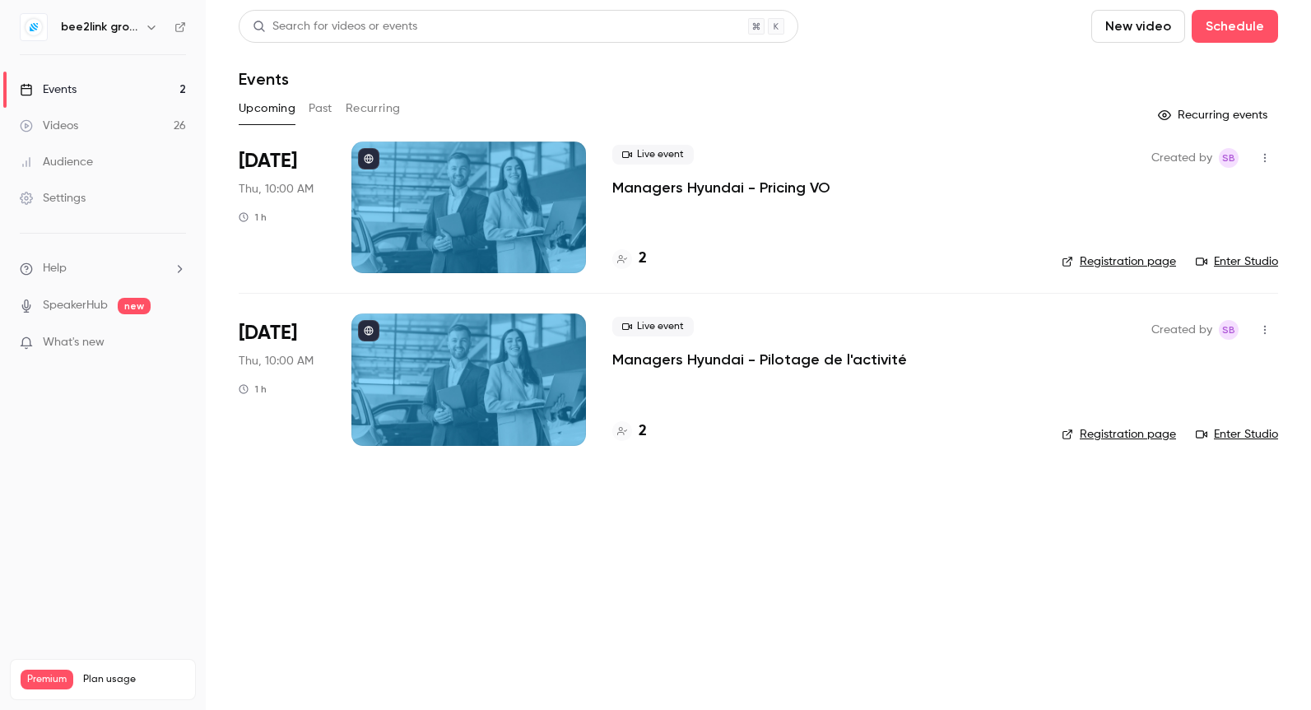
click at [324, 109] on button "Past" at bounding box center [321, 108] width 24 height 26
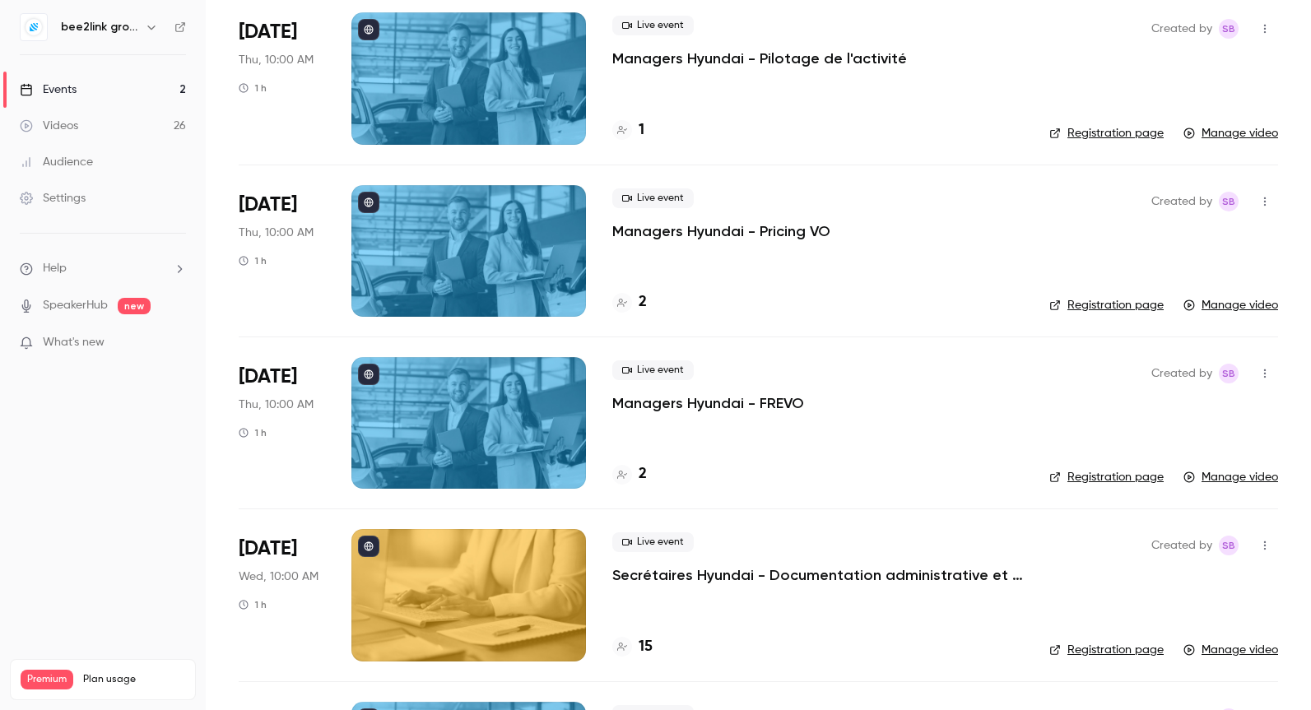
scroll to position [2031, 0]
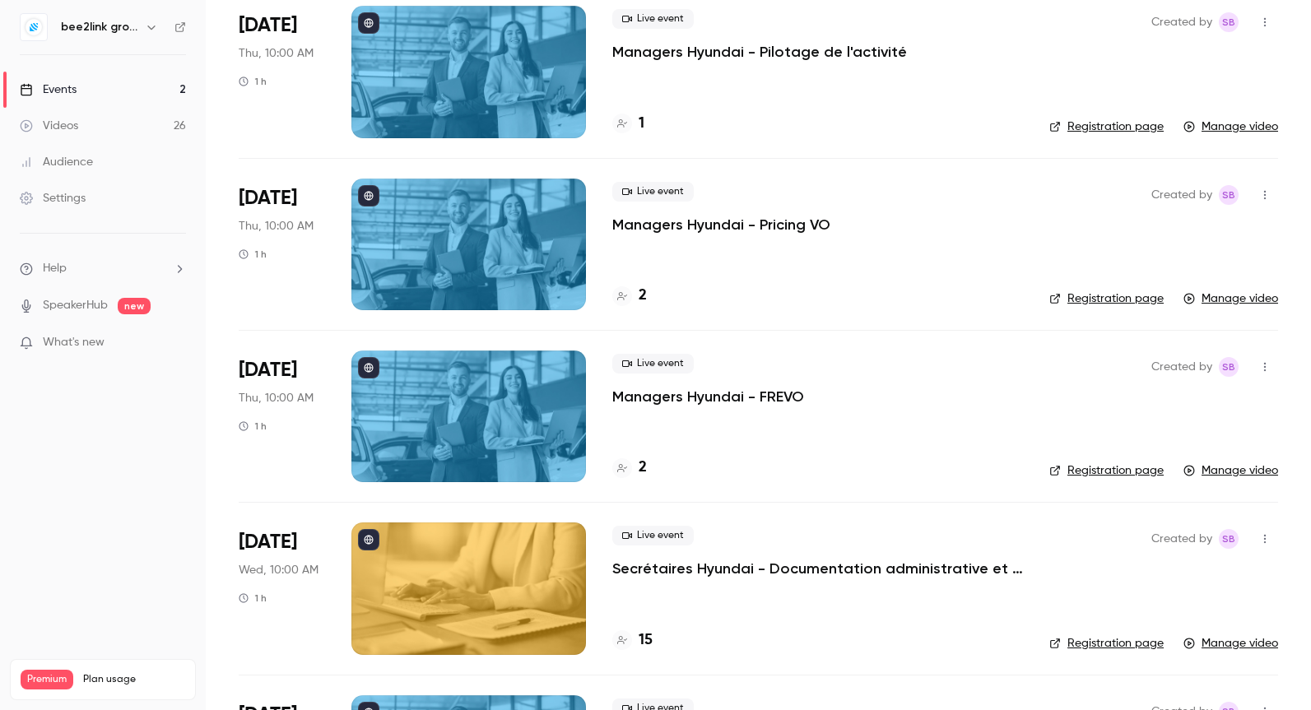
click at [1207, 296] on link "Manage video" at bounding box center [1231, 299] width 95 height 16
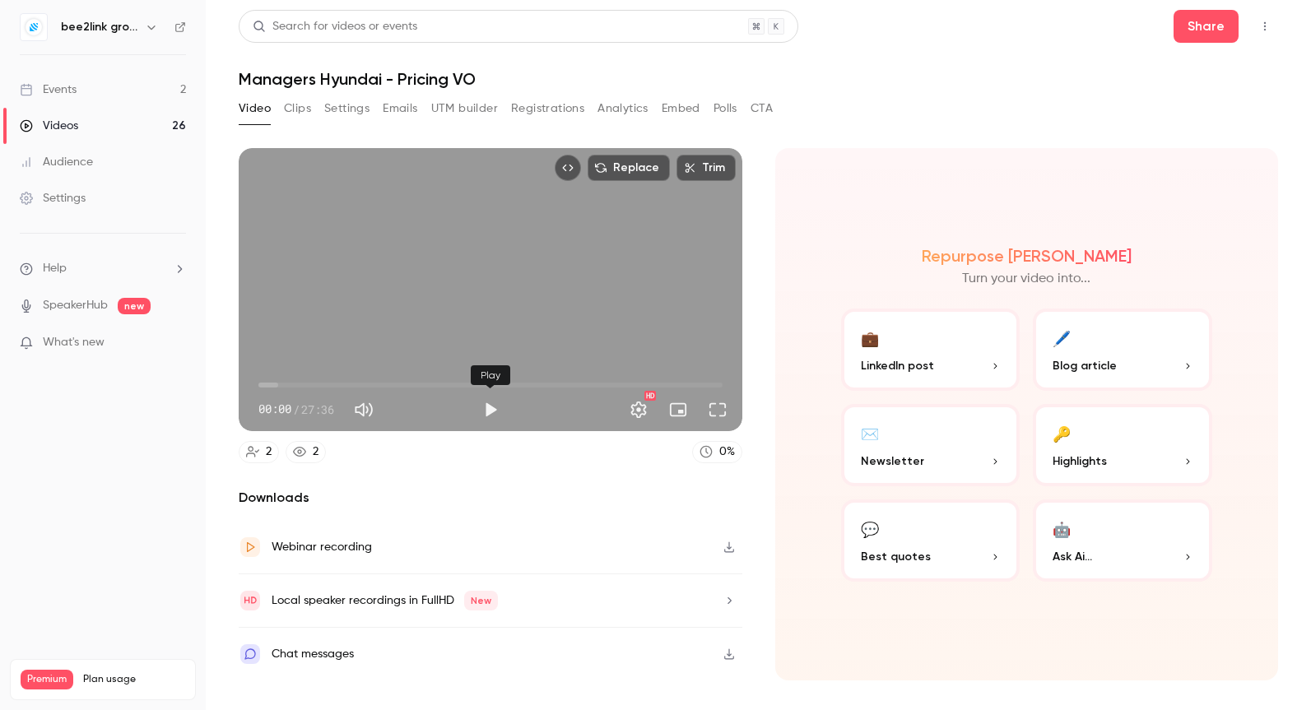
click at [487, 412] on button "Play" at bounding box center [490, 410] width 33 height 33
click at [274, 385] on span "00:00" at bounding box center [490, 385] width 464 height 26
click at [298, 384] on span "02:21" at bounding box center [490, 385] width 464 height 26
click at [324, 384] on span "02:22" at bounding box center [490, 385] width 464 height 26
click at [352, 384] on span "03:53" at bounding box center [490, 385] width 464 height 26
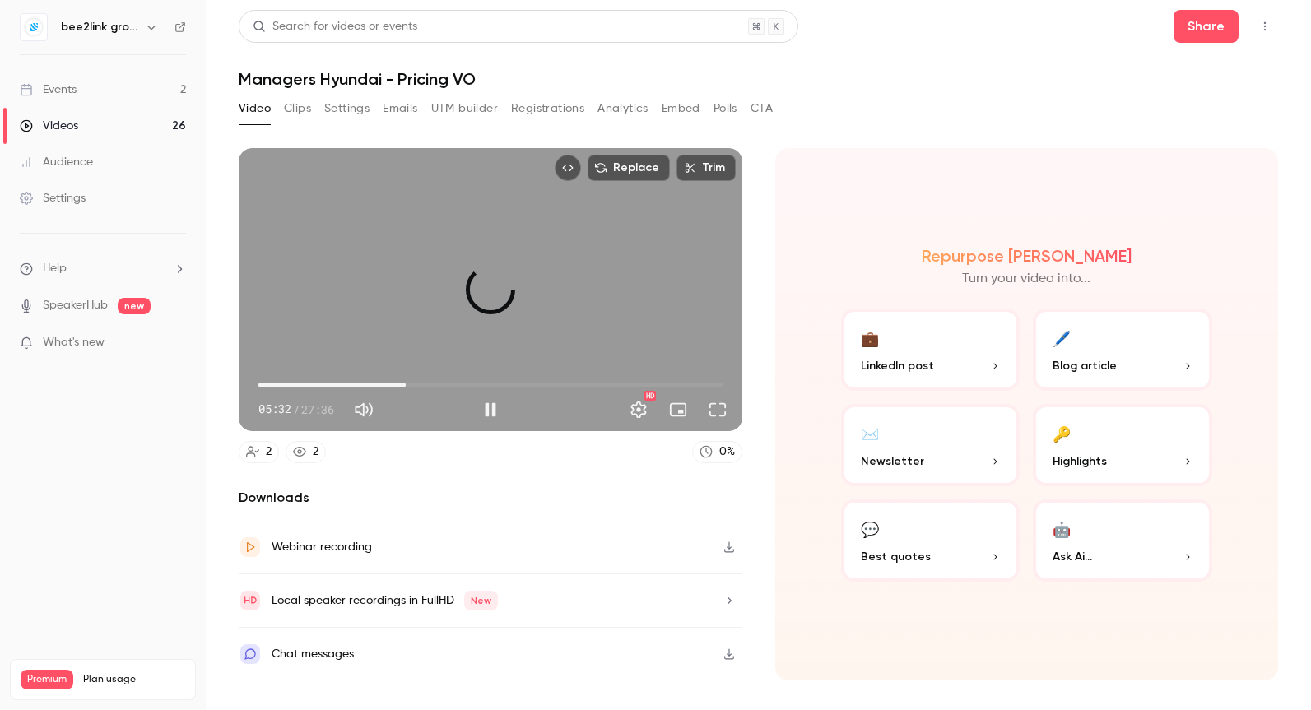
click at [406, 386] on span "08:46" at bounding box center [490, 385] width 464 height 26
drag, startPoint x: 470, startPoint y: 388, endPoint x: 485, endPoint y: 388, distance: 14.8
click at [470, 388] on span "12:35" at bounding box center [490, 385] width 464 height 26
click at [512, 389] on span "12:35" at bounding box center [490, 385] width 464 height 26
click at [591, 384] on span "15:05" at bounding box center [490, 385] width 464 height 26
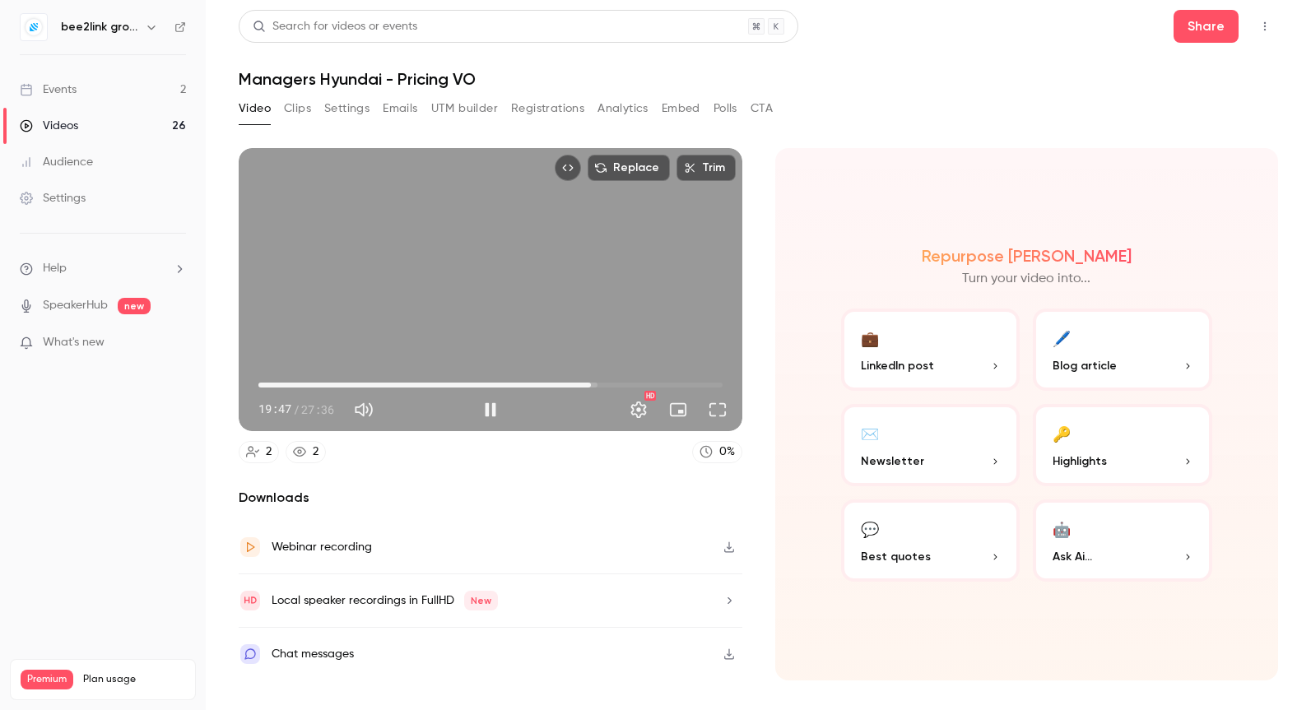
click at [642, 388] on span "19:47" at bounding box center [490, 385] width 464 height 26
click at [667, 388] on span "22:49" at bounding box center [490, 385] width 464 height 26
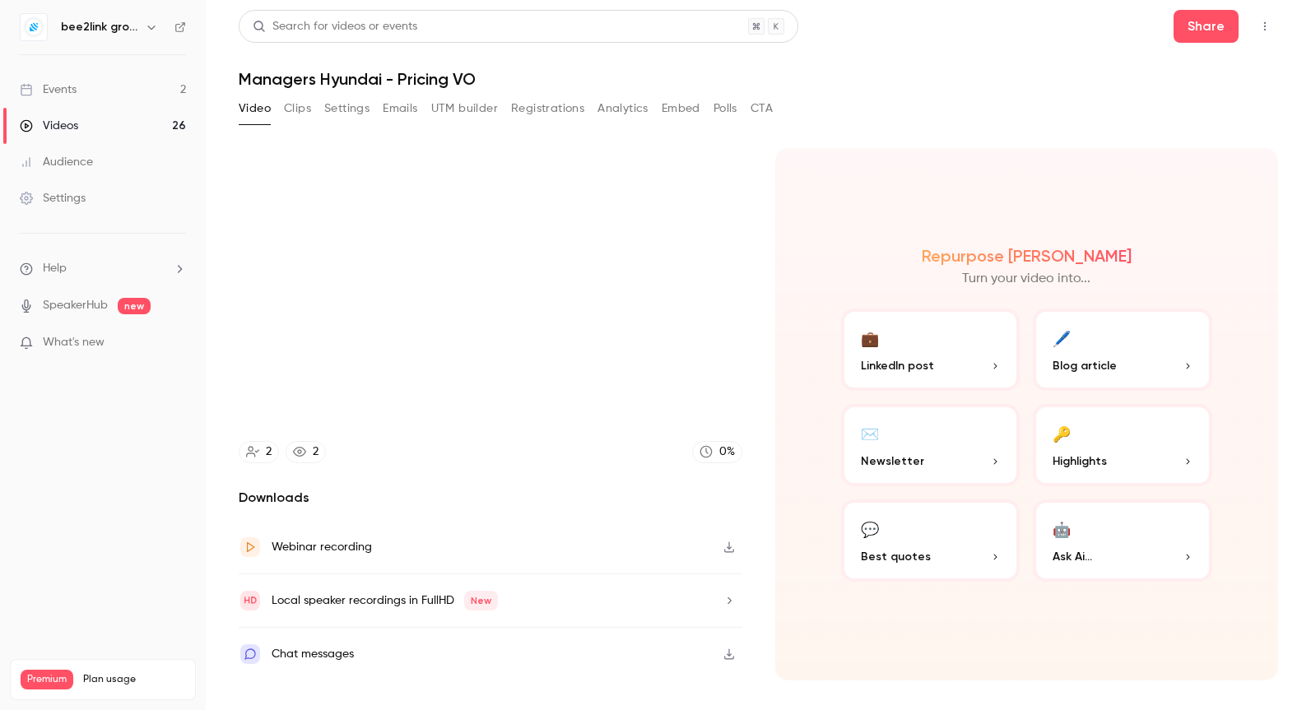
type input "******"
